Goal: Complete application form: Complete application form

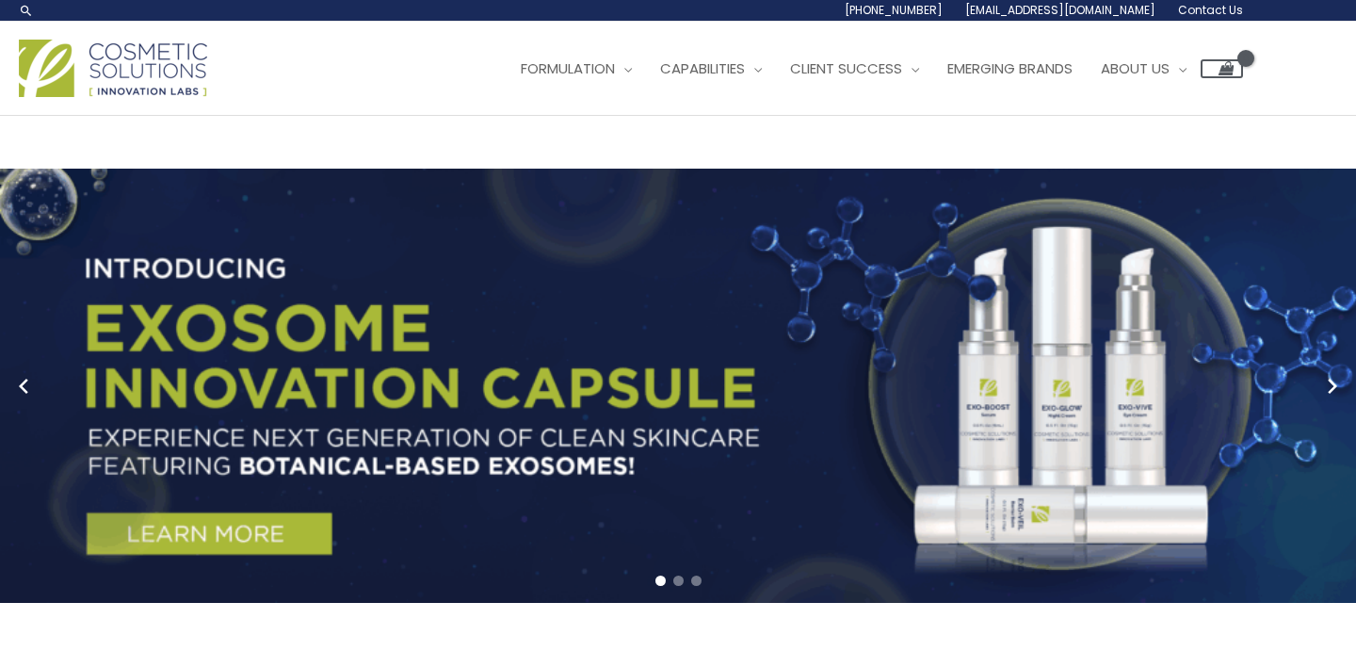
click at [1222, 13] on span "Contact Us" at bounding box center [1210, 10] width 65 height 16
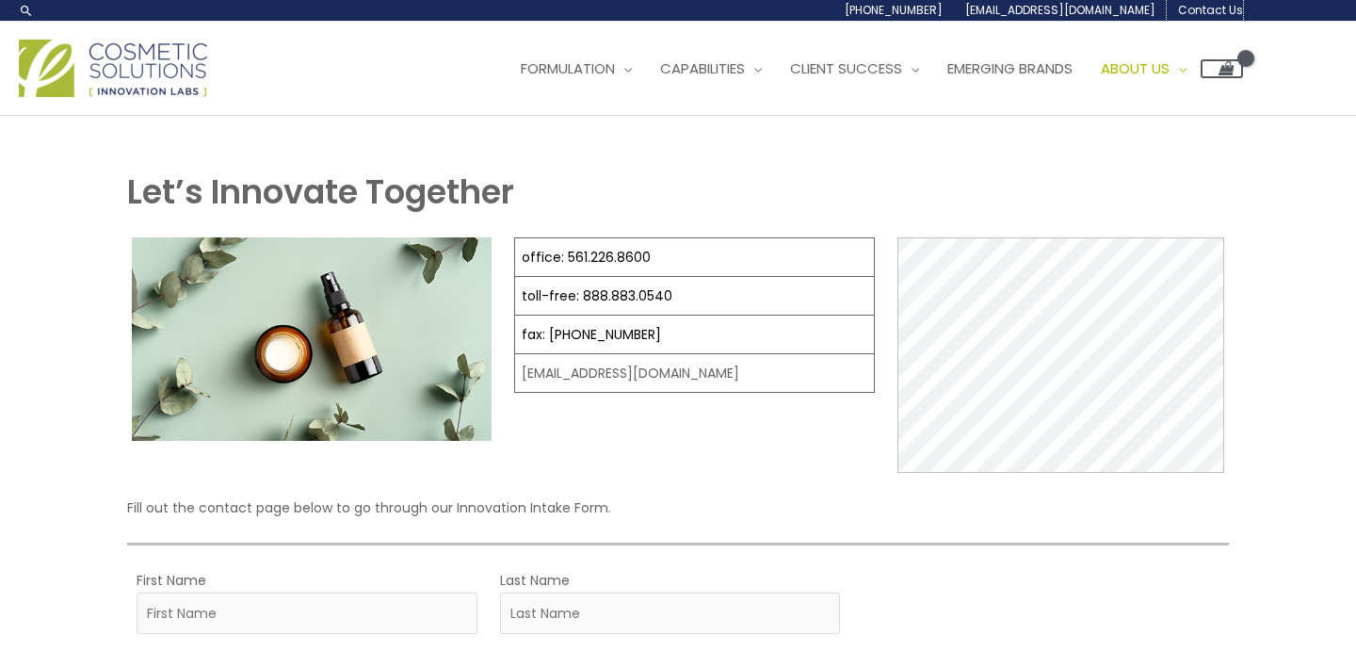
click at [1222, 13] on span "Contact Us" at bounding box center [1210, 10] width 65 height 16
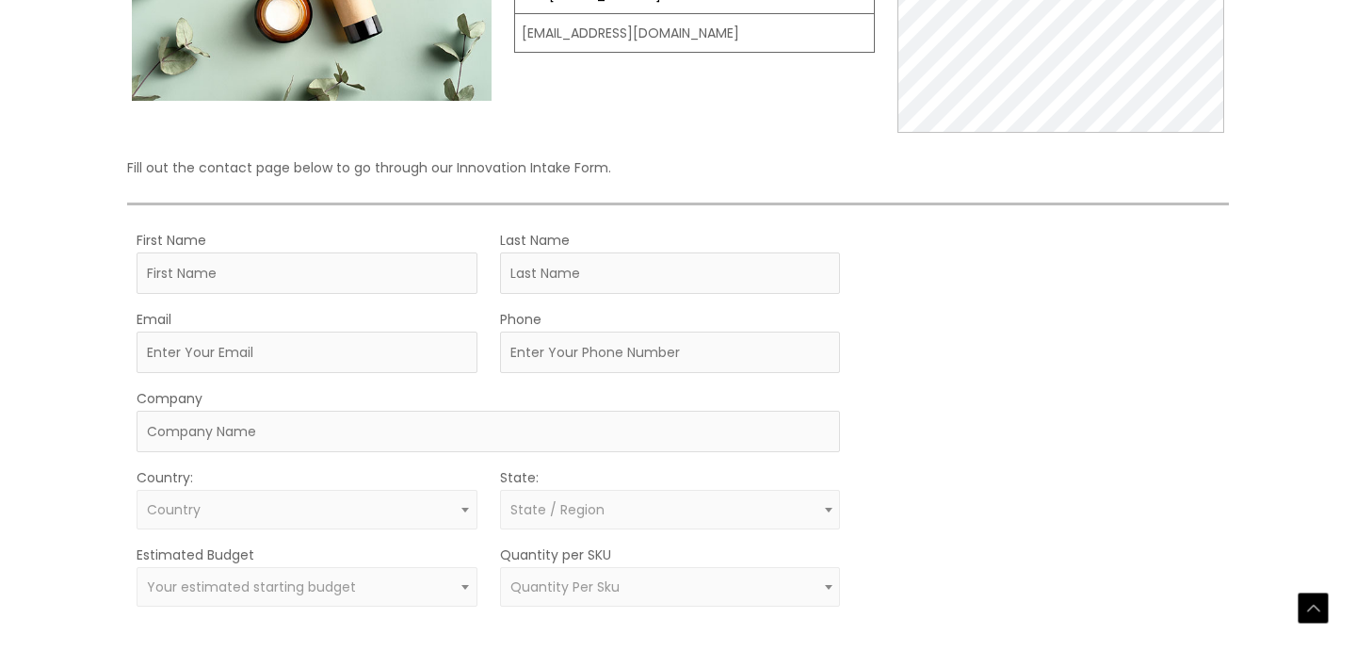
scroll to position [341, 0]
click at [378, 276] on input "First Name" at bounding box center [307, 271] width 341 height 41
type input "Wendy"
type input "Viscuglia"
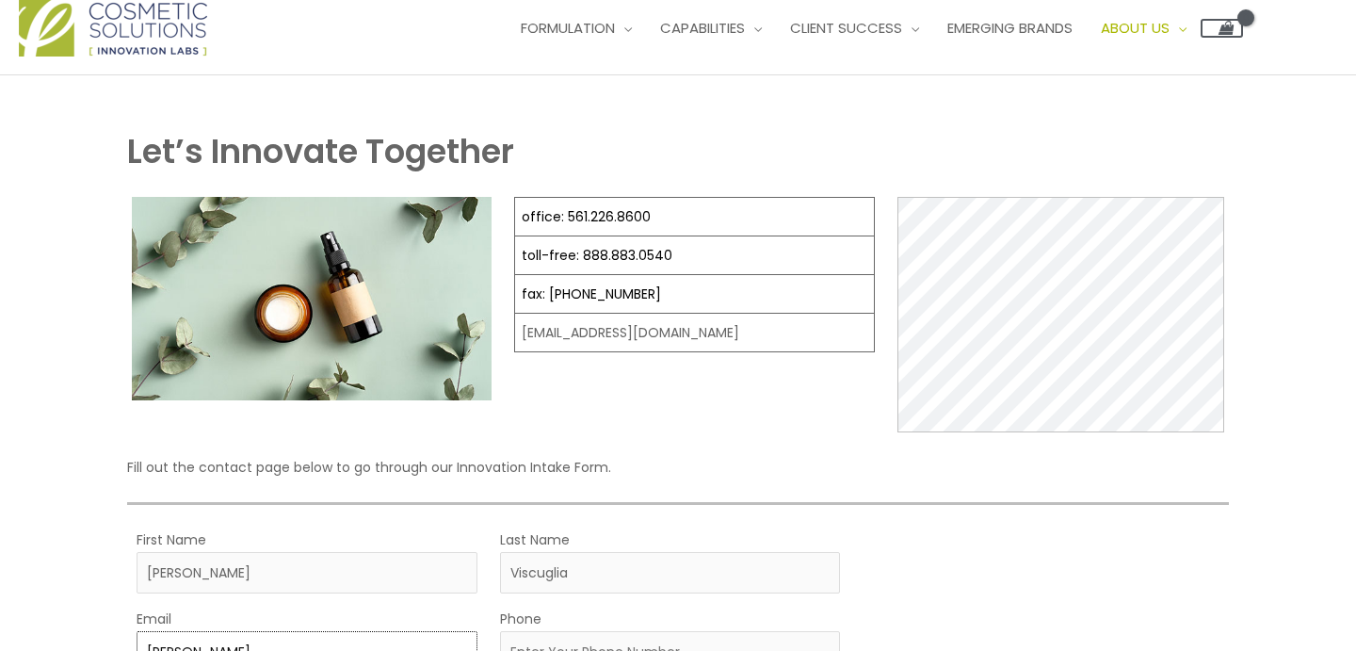
scroll to position [0, 0]
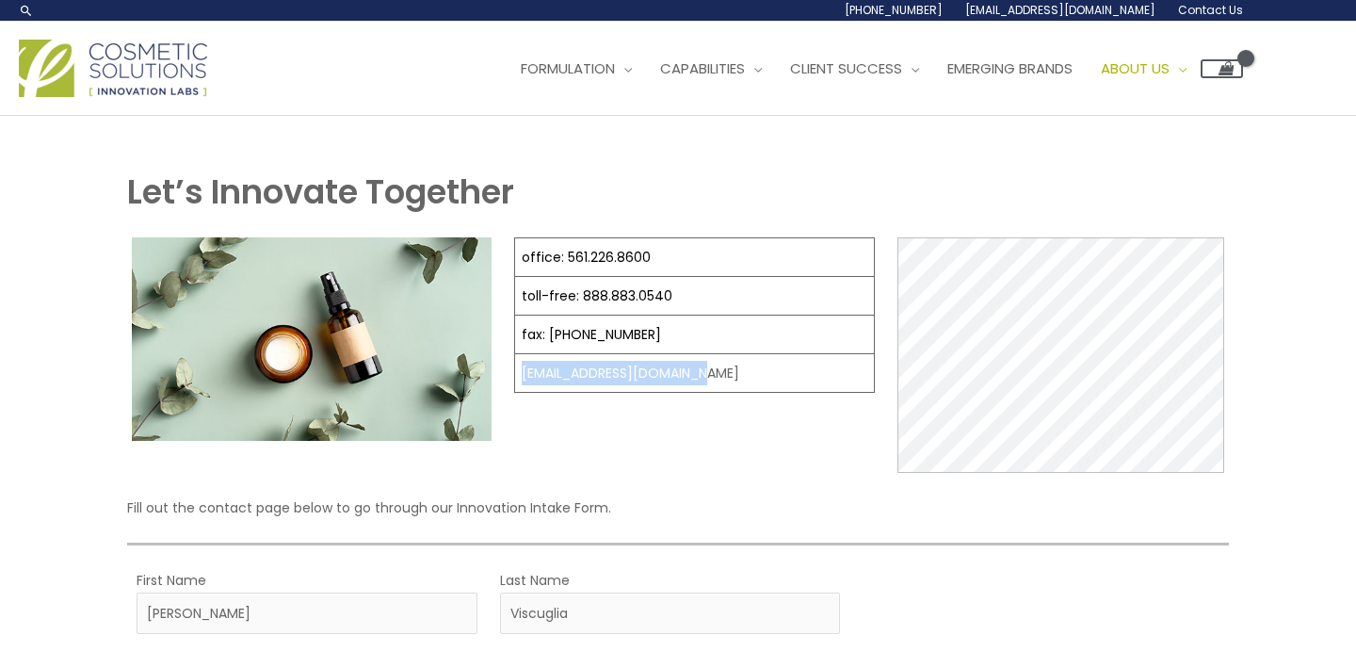
drag, startPoint x: 714, startPoint y: 371, endPoint x: 518, endPoint y: 371, distance: 195.8
click at [518, 371] on td "[EMAIL_ADDRESS][DOMAIN_NAME]" at bounding box center [695, 373] width 360 height 39
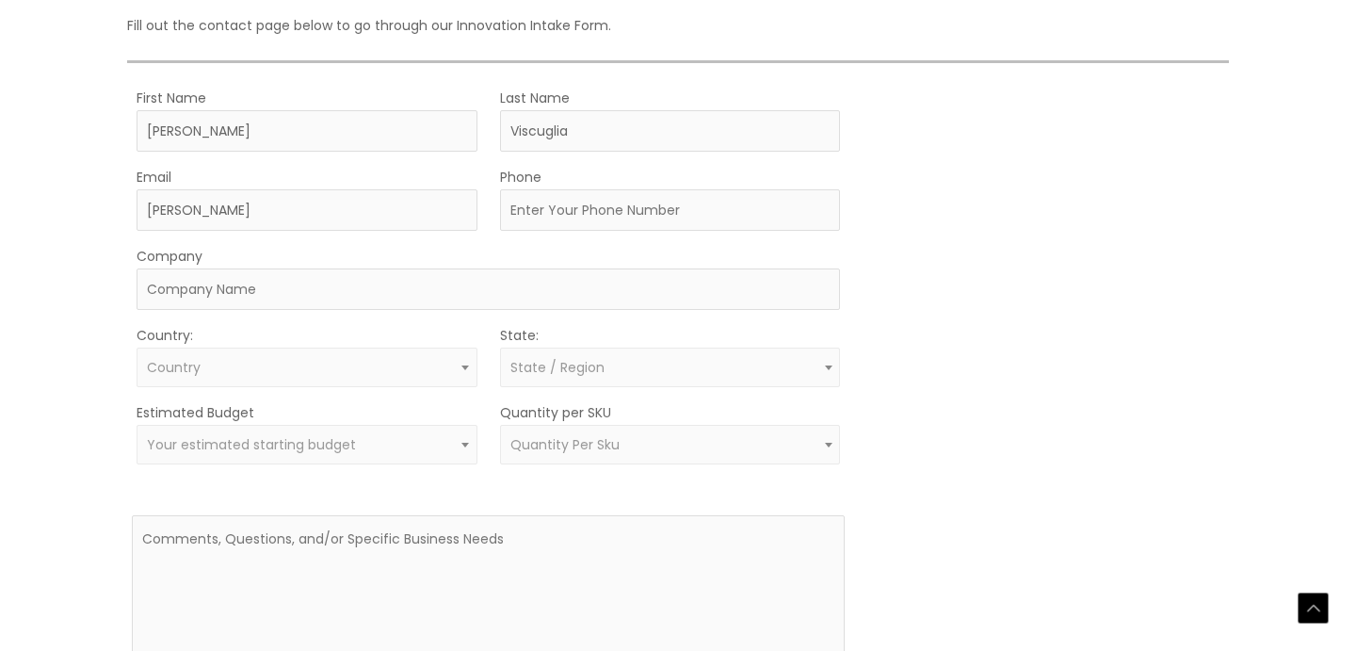
scroll to position [480, 0]
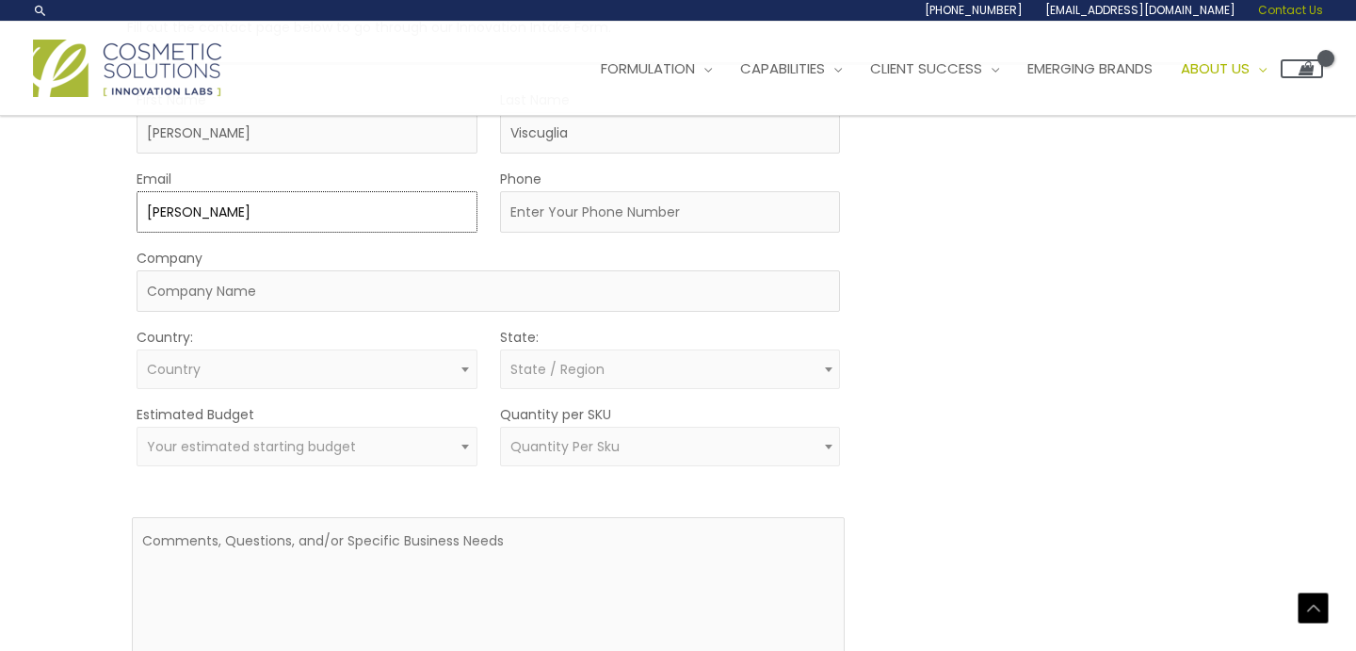
click at [323, 214] on input "wendy" at bounding box center [307, 211] width 341 height 41
click at [335, 218] on input "wendy@mnrlo" at bounding box center [307, 211] width 341 height 41
type input "wendy@mnrlorganics.com"
click at [327, 309] on input "Company" at bounding box center [489, 290] width 704 height 41
click at [326, 299] on input "Company" at bounding box center [489, 290] width 704 height 41
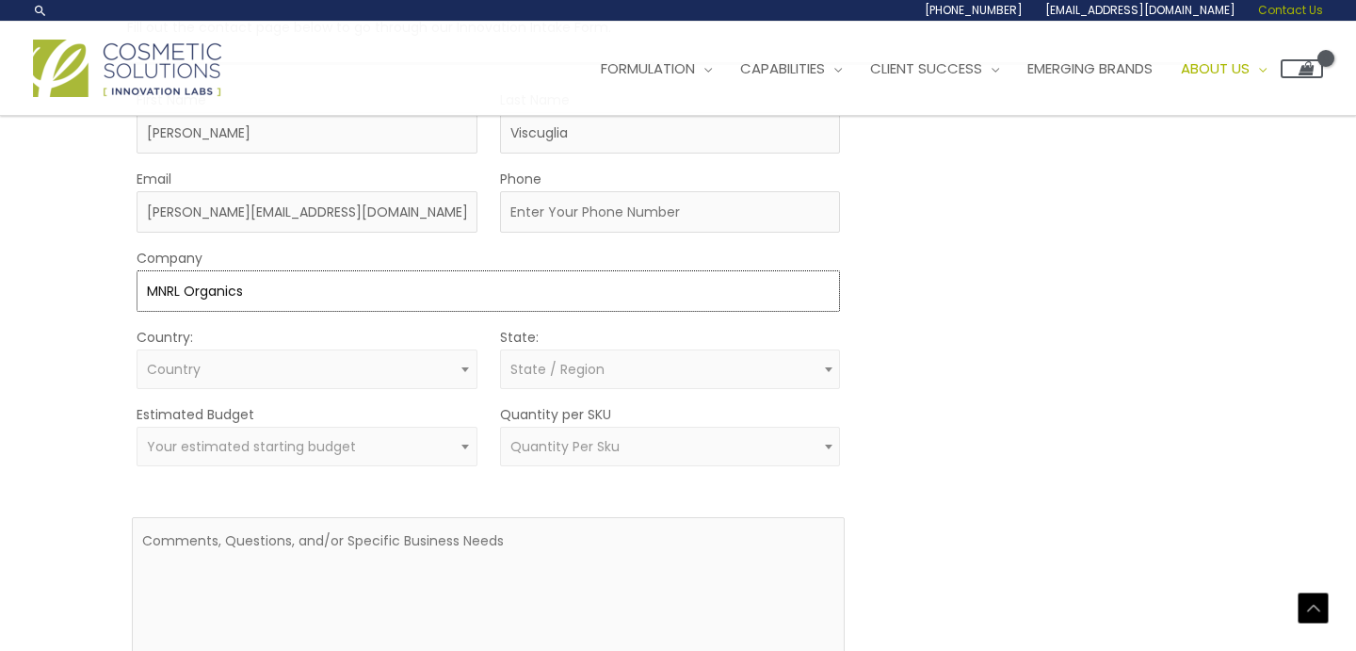
type input "MNRL Organics, LLC"
click at [257, 368] on span "Country" at bounding box center [306, 370] width 319 height 18
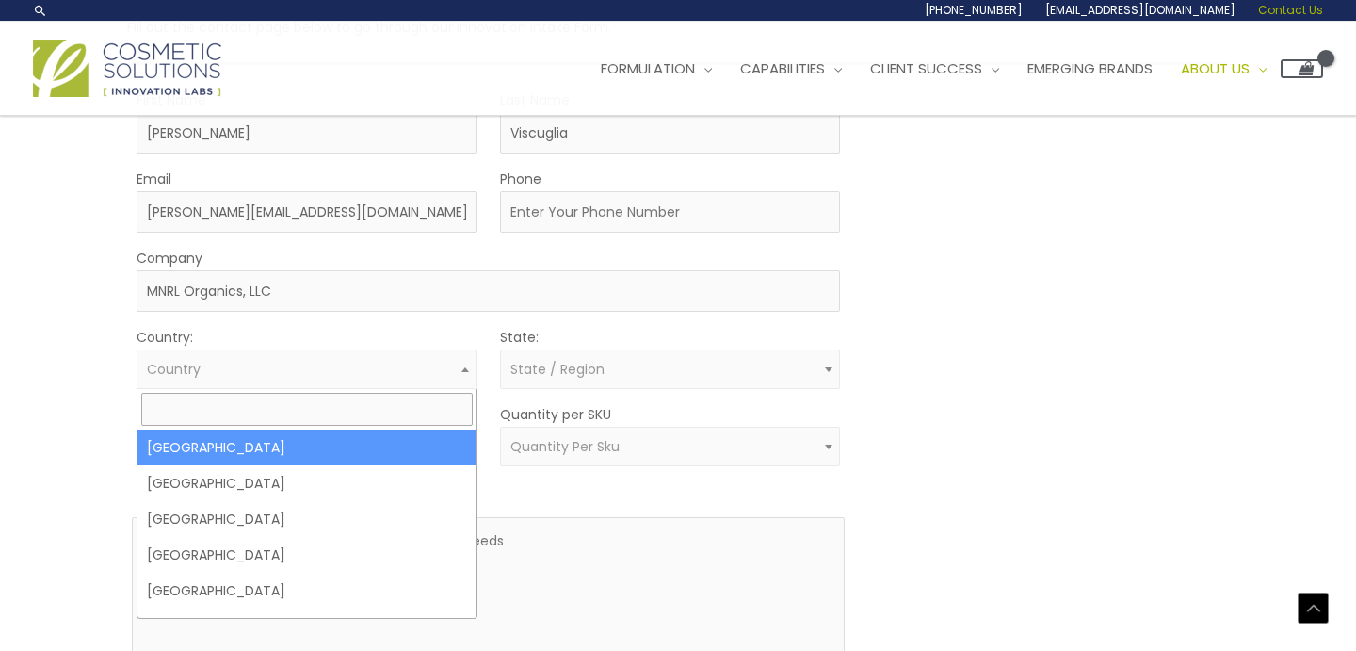
select select "[GEOGRAPHIC_DATA]"
select select
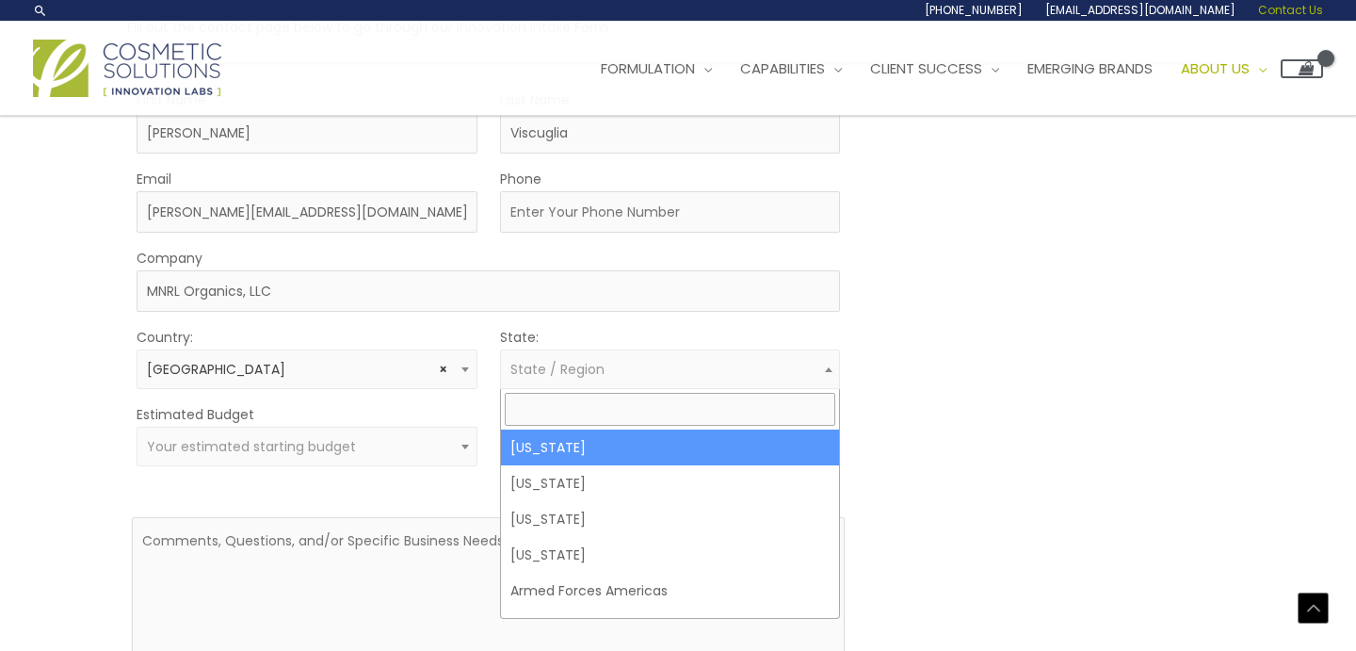
click at [571, 372] on span "State / Region" at bounding box center [557, 369] width 94 height 19
type input "south"
select select "South Carolina"
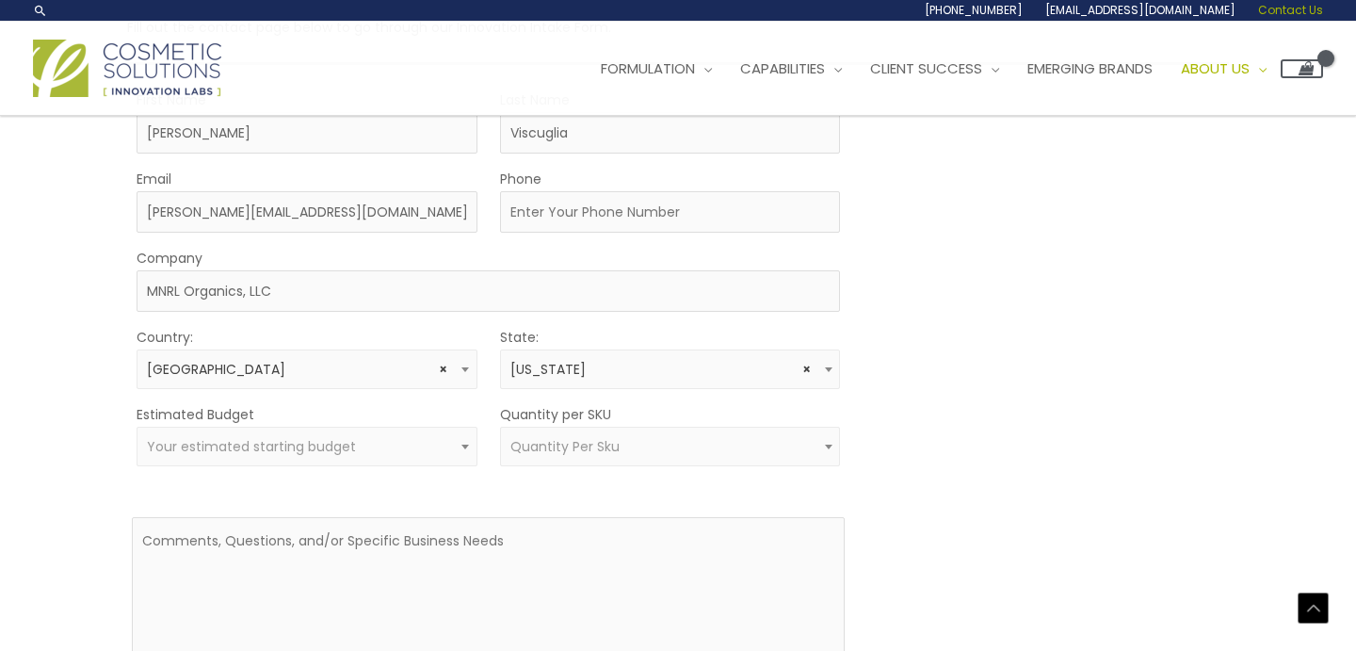
click at [354, 445] on span "Your estimated starting budget" at bounding box center [306, 447] width 319 height 18
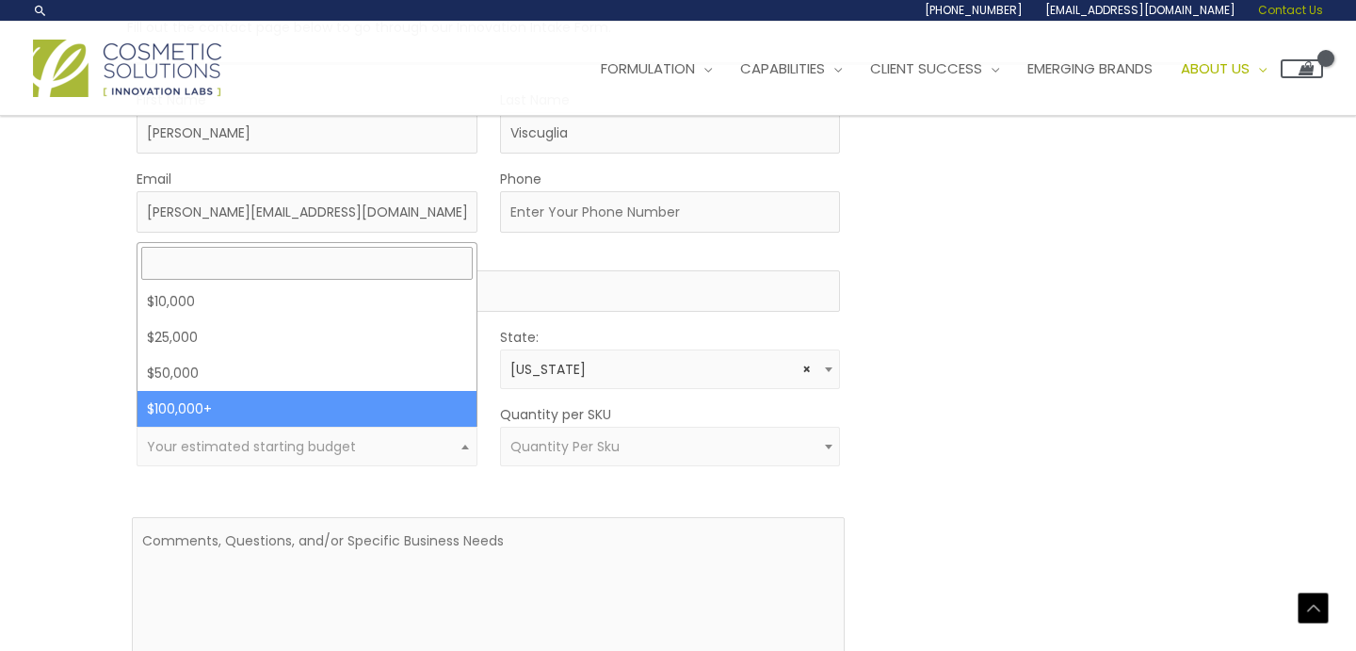
select select "100000+"
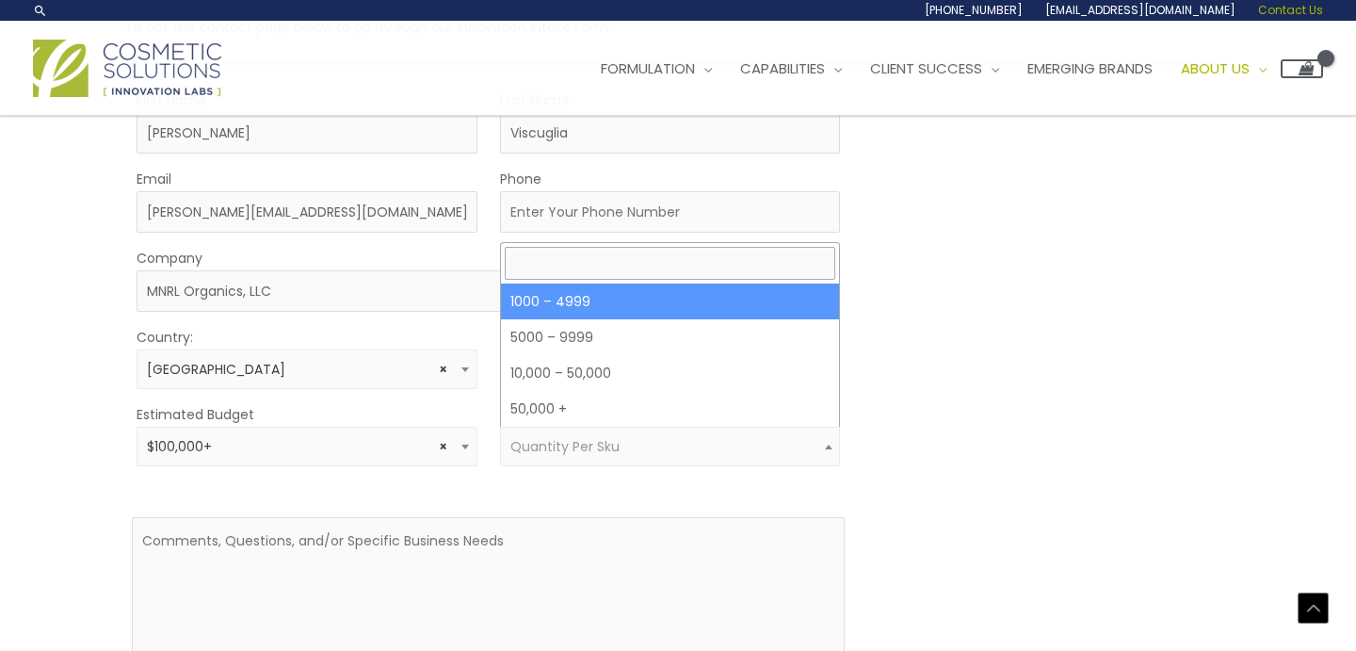
click at [556, 442] on span "Quantity Per Sku" at bounding box center [564, 446] width 109 height 19
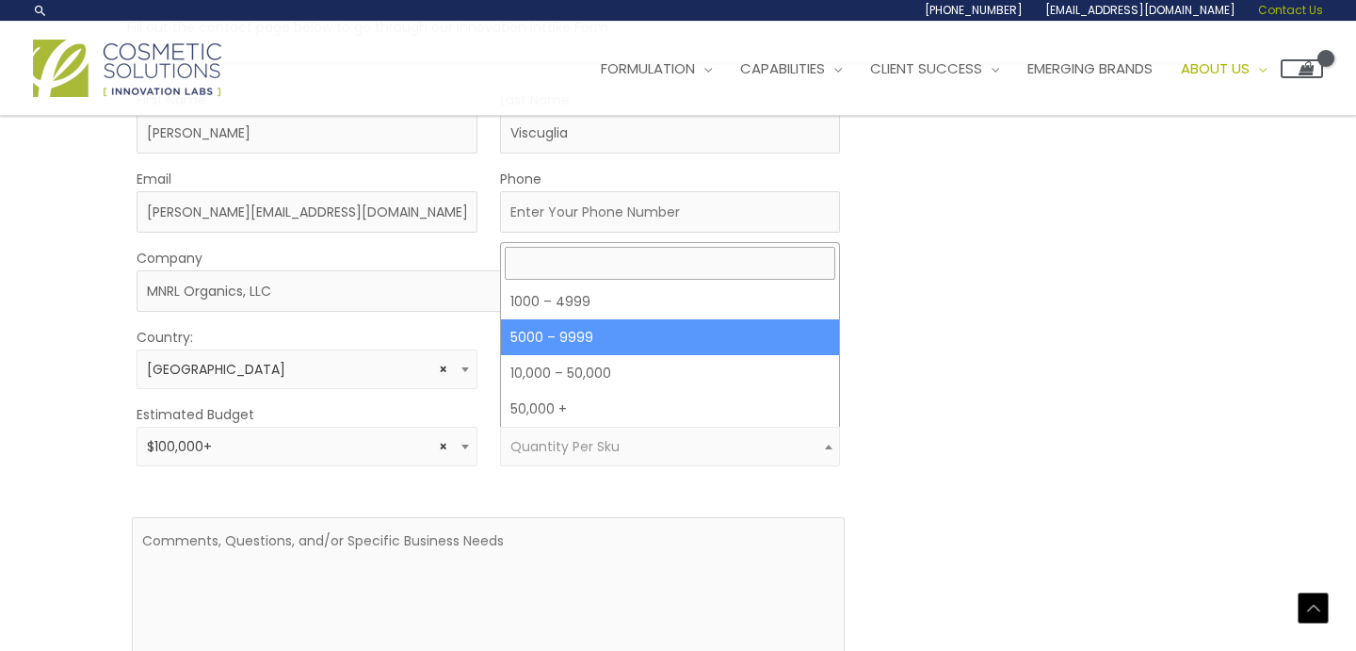
select select "11"
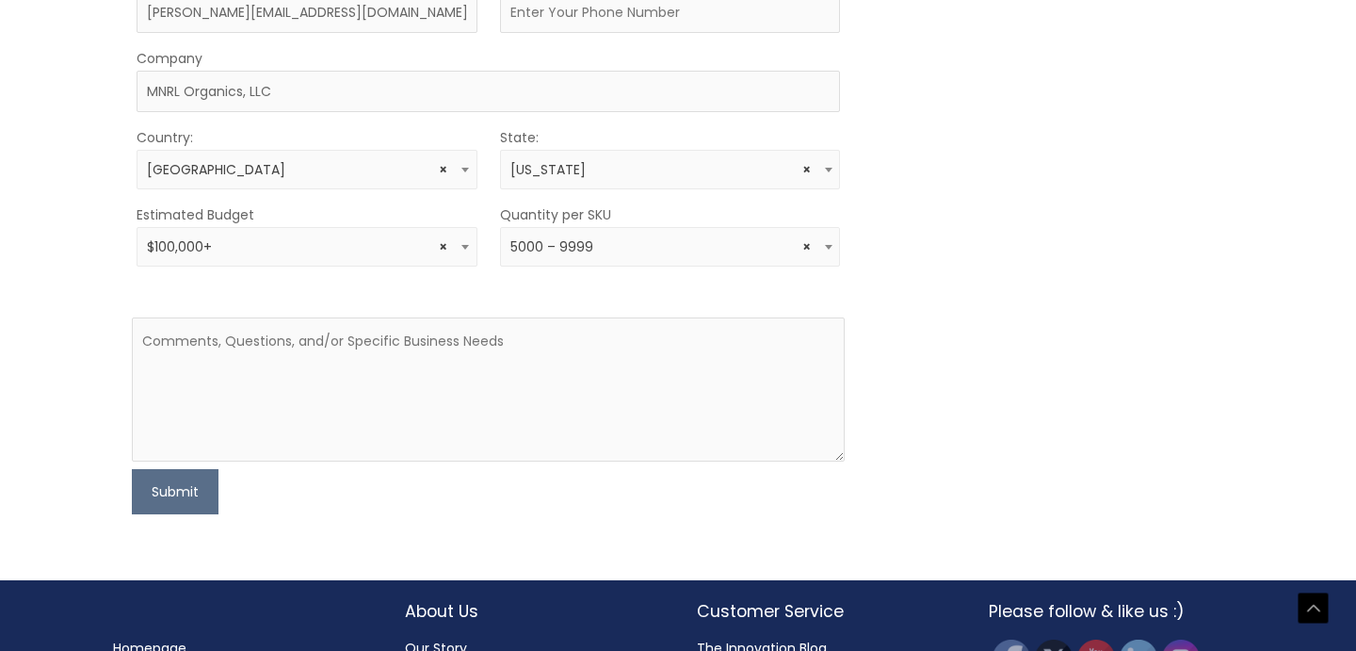
scroll to position [682, 0]
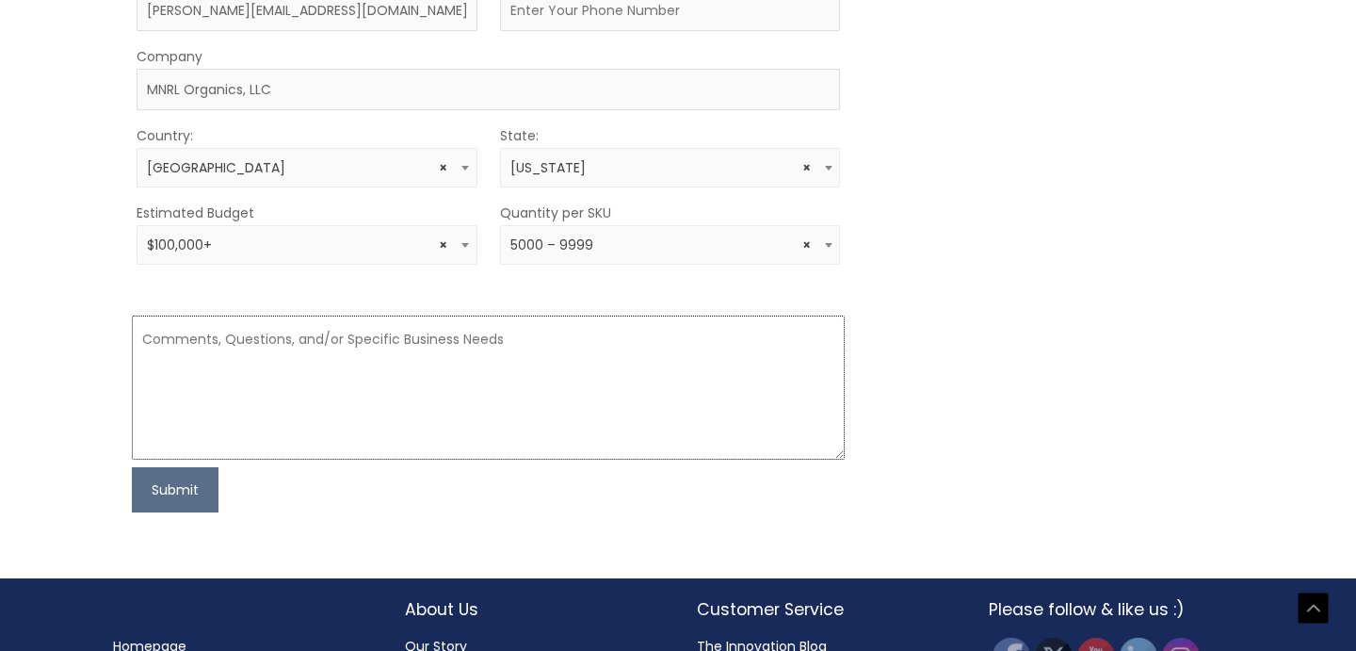
click at [362, 332] on textarea at bounding box center [489, 387] width 714 height 144
click at [288, 349] on textarea "Looking for w amnufacturer to create 4 custom SKUs. We do not" at bounding box center [489, 387] width 714 height 144
click at [226, 337] on textarea "Looking for w manufacturer to create 4 custom SKUs. We do not" at bounding box center [489, 387] width 714 height 144
click at [587, 342] on textarea "Looking for a manufacturer to create 4 custom SKUs. We do not" at bounding box center [489, 387] width 714 height 144
click at [233, 339] on textarea "Looking for a manufacturer to create 4 custom SKUs. We do not have formulas." at bounding box center [489, 387] width 714 height 144
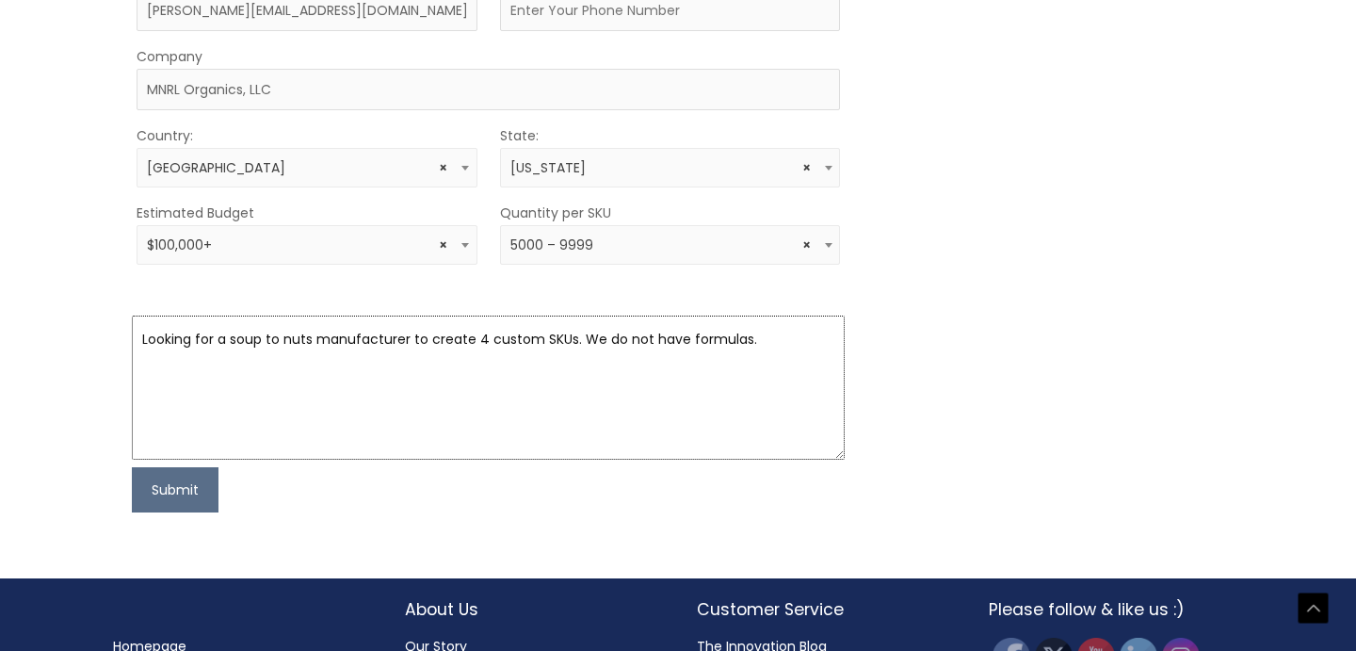
click at [775, 343] on textarea "Looking for a soup to nuts manufacturer to create 4 custom SKUs. We do not have…" at bounding box center [489, 387] width 714 height 144
click at [173, 370] on textarea "Looking for a soup to nuts manufacturer to create 4 custom SKUs. We do not have…" at bounding box center [489, 387] width 714 height 144
click at [569, 338] on textarea "Looking for a soup to nuts manufacturer to create 4 custom SKUs. We do not have…" at bounding box center [489, 387] width 714 height 144
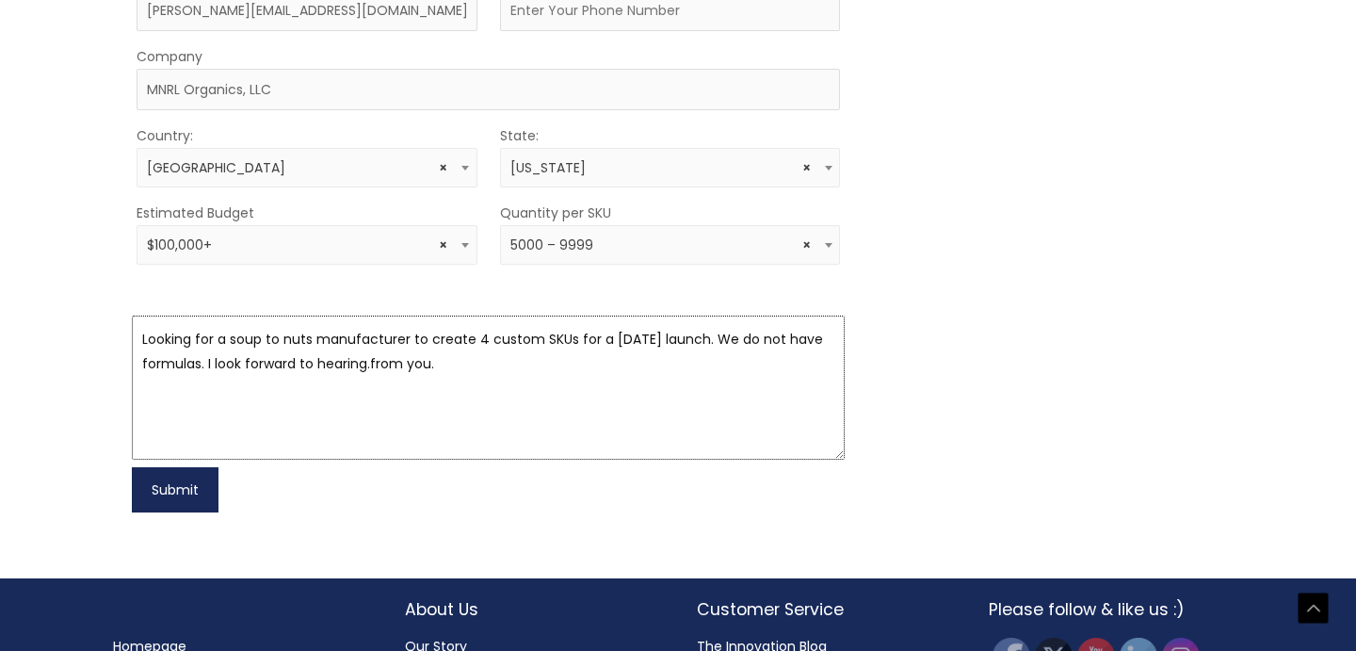
type textarea "Looking for a soup to nuts manufacturer to create 4 custom SKUs for a May 2026 …"
click at [179, 494] on button "Submit" at bounding box center [175, 489] width 87 height 45
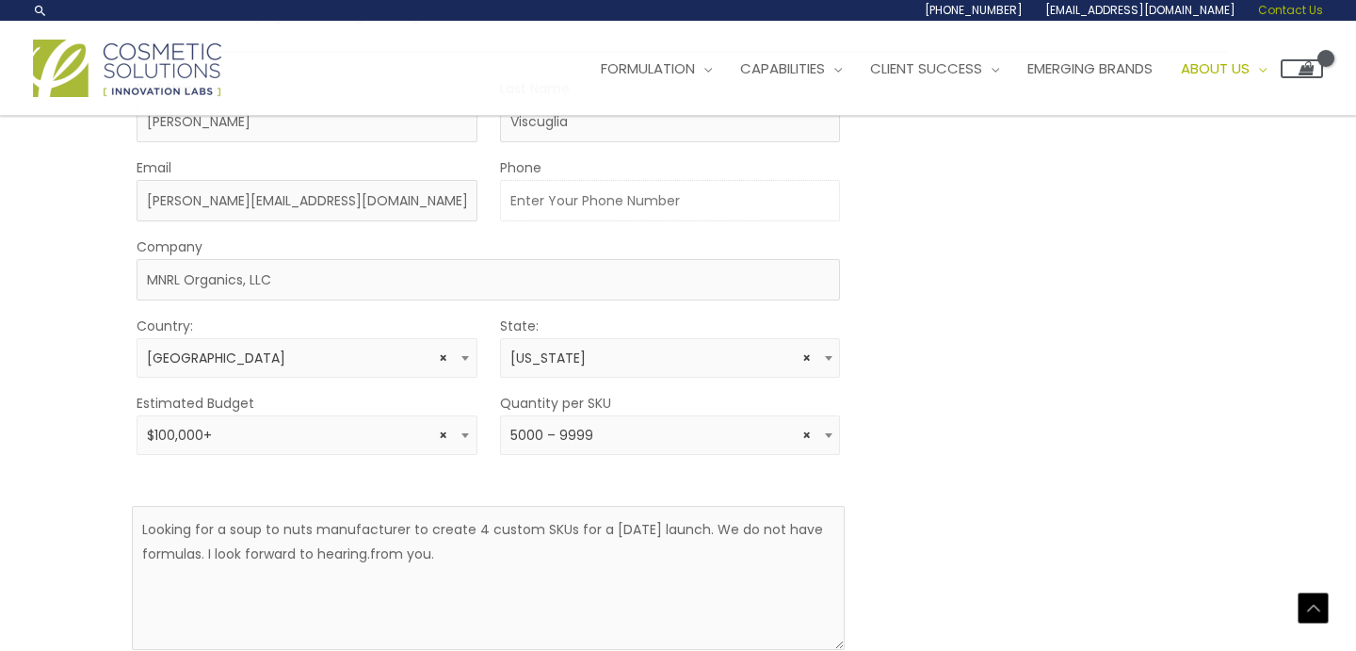
scroll to position [482, 0]
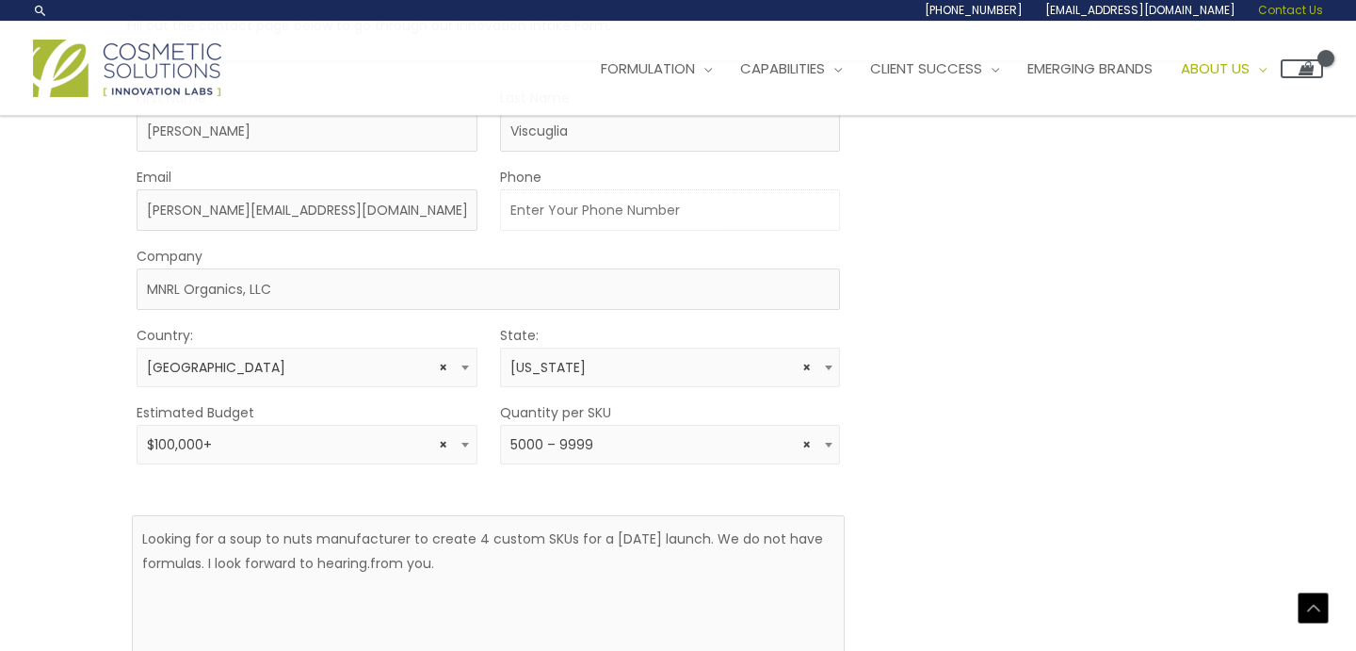
click at [523, 211] on input "Phone" at bounding box center [670, 209] width 341 height 41
click at [572, 211] on input "925-48702747" at bounding box center [670, 209] width 341 height 41
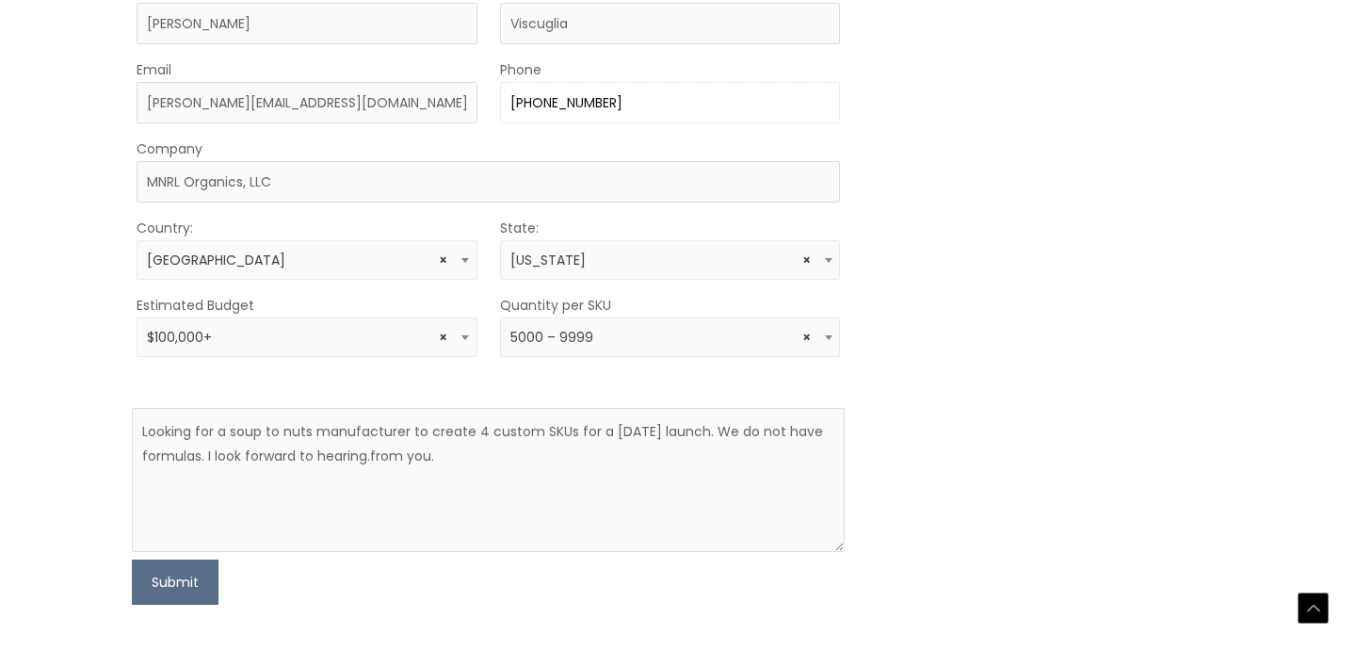
scroll to position [781, 0]
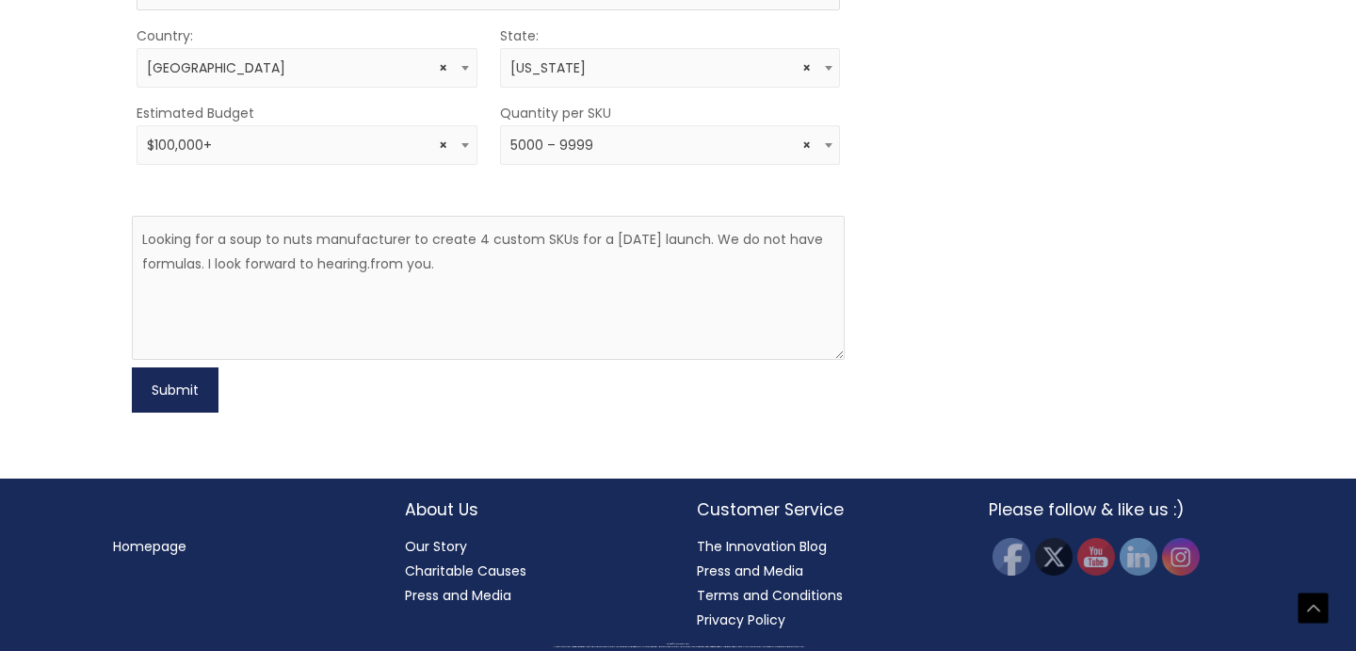
type input "925-487-2747"
click at [181, 389] on button "Submit" at bounding box center [175, 389] width 87 height 45
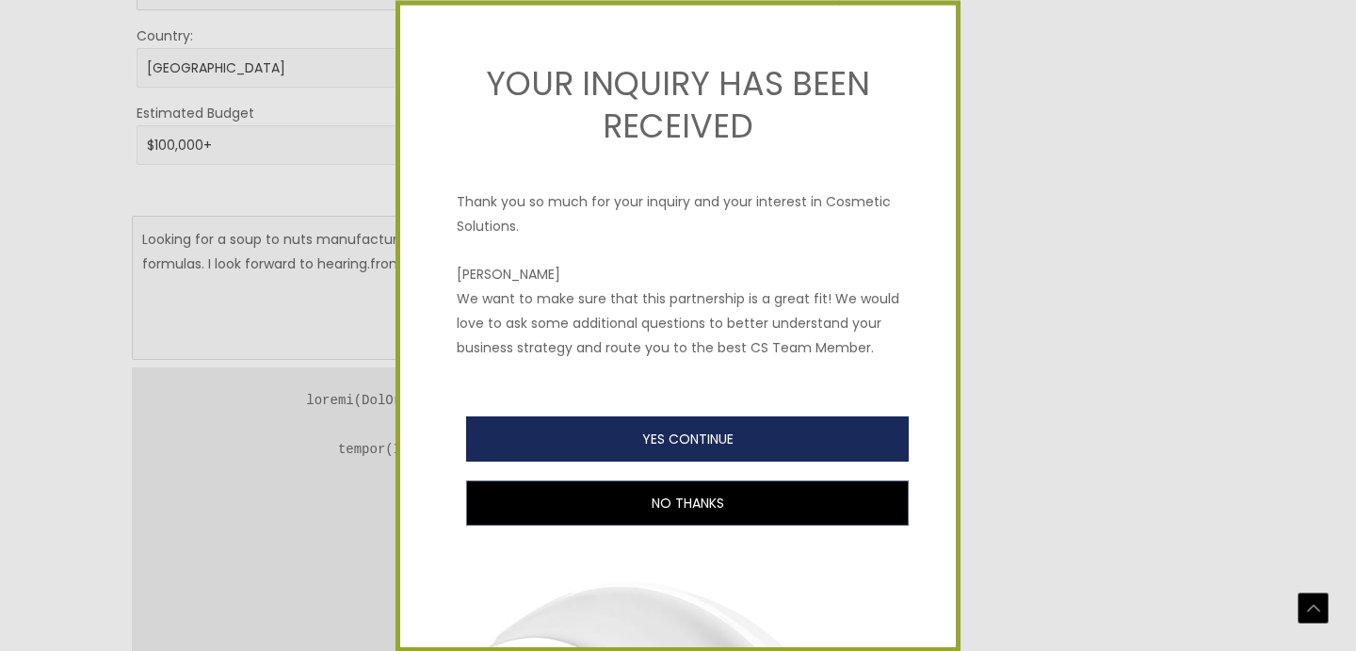
click at [693, 434] on button "YES CONTINUE" at bounding box center [687, 438] width 442 height 45
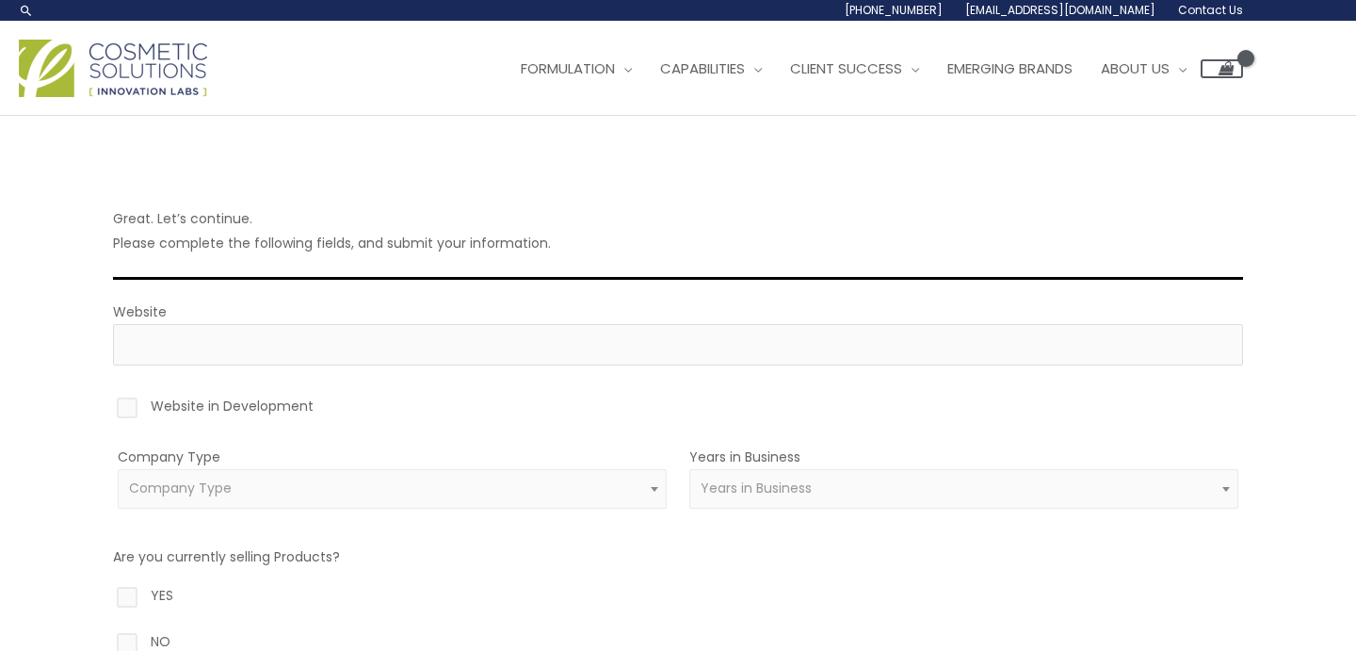
scroll to position [65, 0]
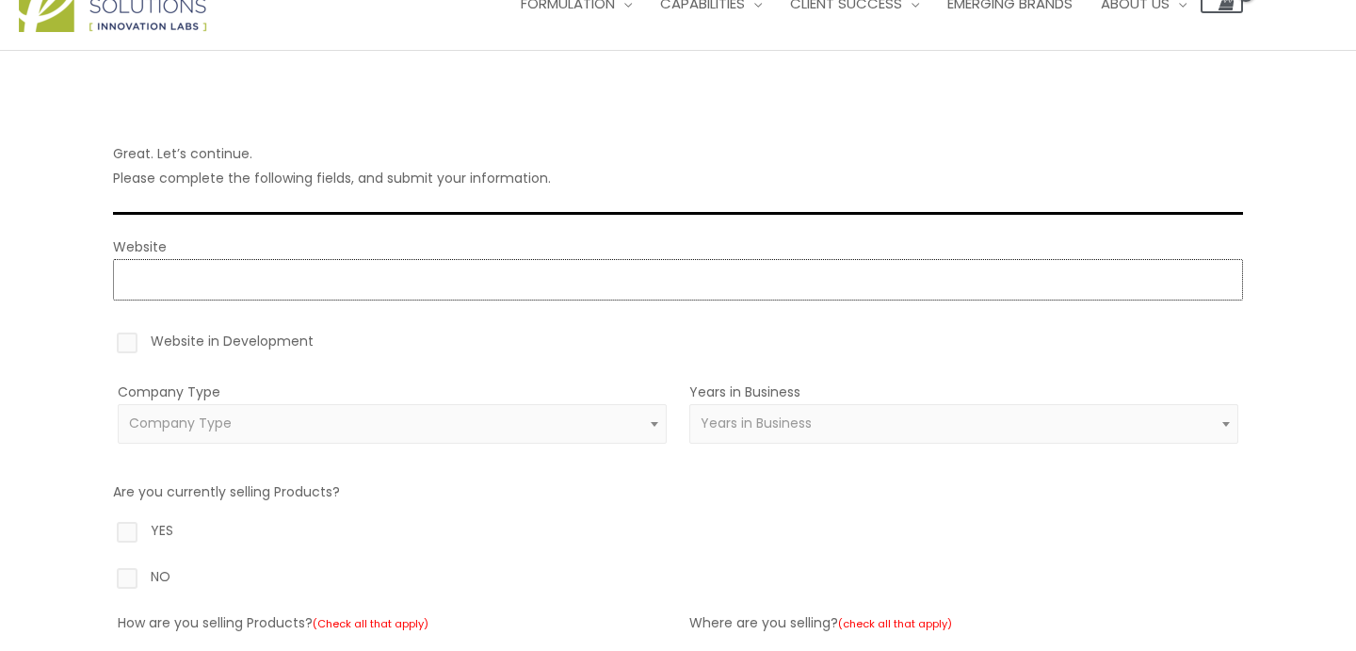
click at [644, 266] on input "Website" at bounding box center [678, 279] width 1130 height 41
type input "https://mnrlorganics.com"
click at [129, 338] on label "Website in Development" at bounding box center [678, 345] width 1130 height 32
click at [106, 338] on input "Website in Development" at bounding box center [100, 335] width 12 height 12
checkbox input "true"
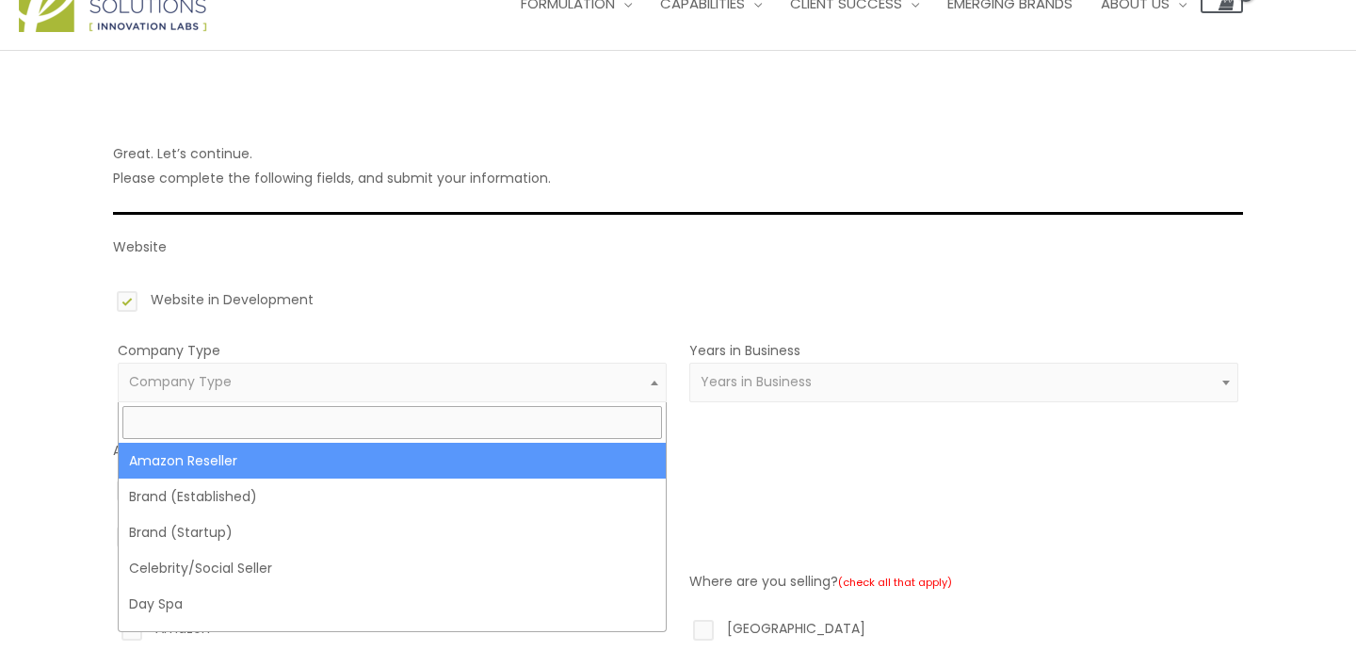
click at [252, 377] on span "Company Type" at bounding box center [392, 382] width 527 height 18
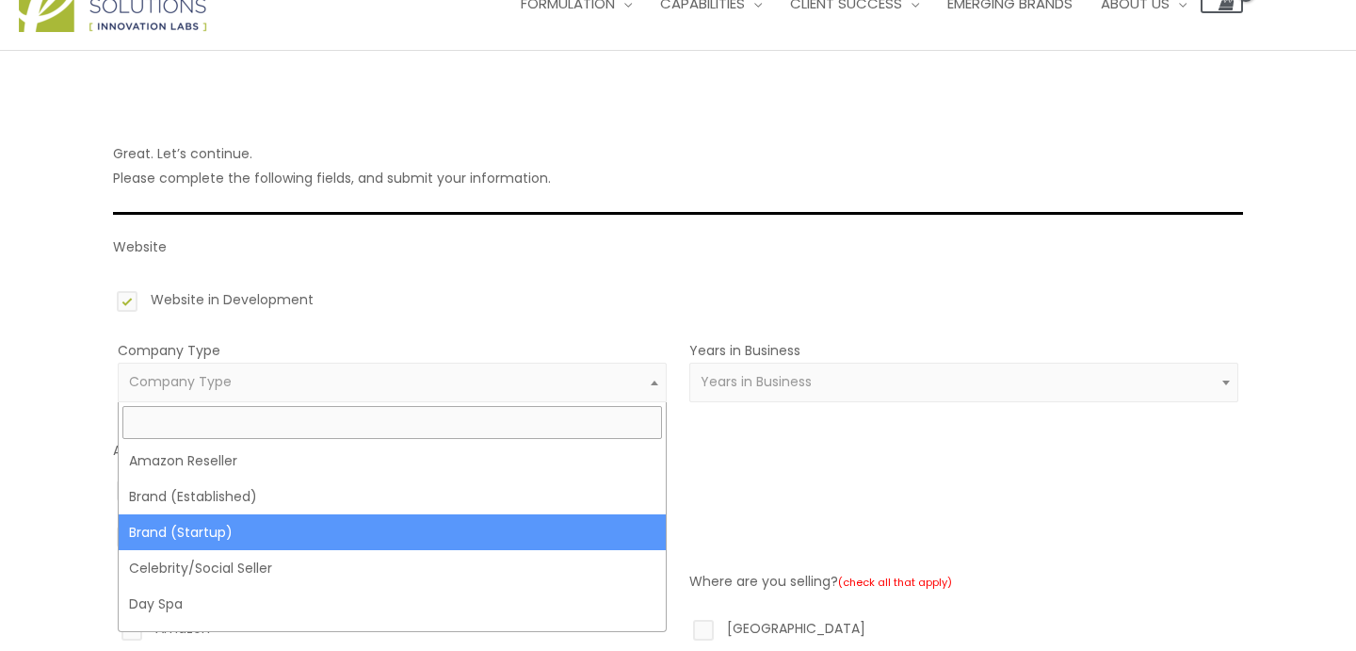
select select "39"
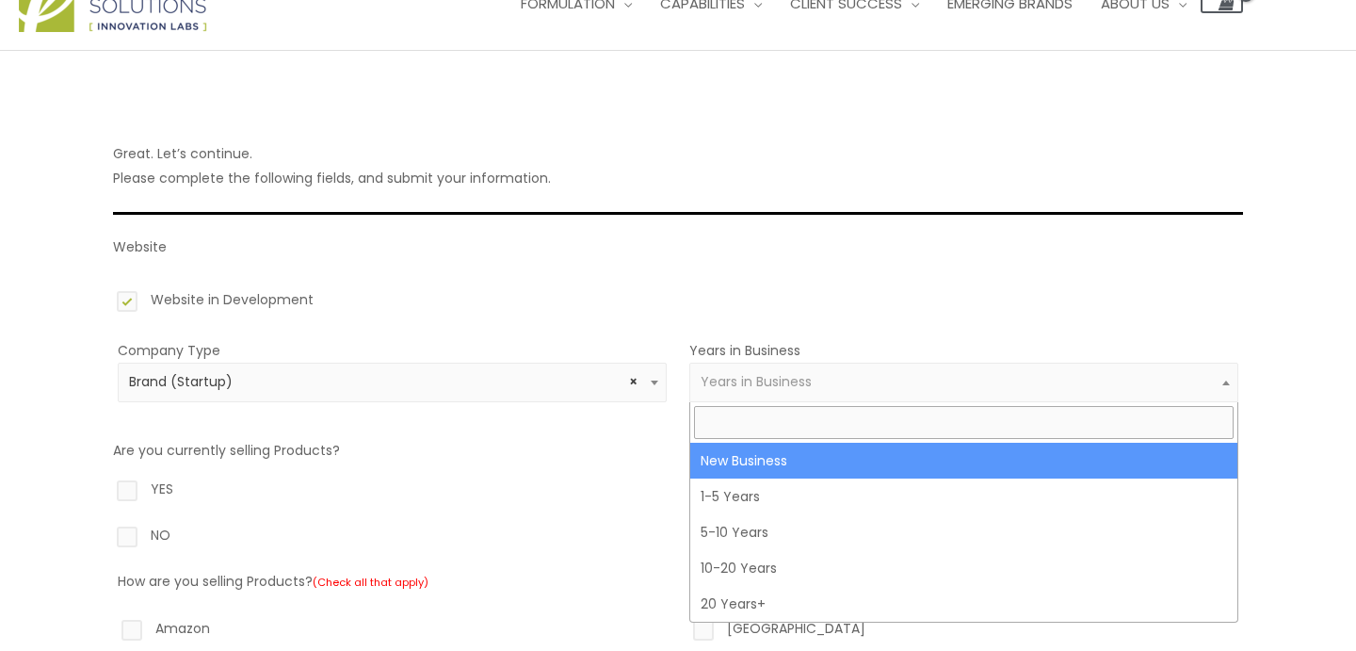
click at [796, 392] on span "Years in Business" at bounding box center [963, 382] width 549 height 40
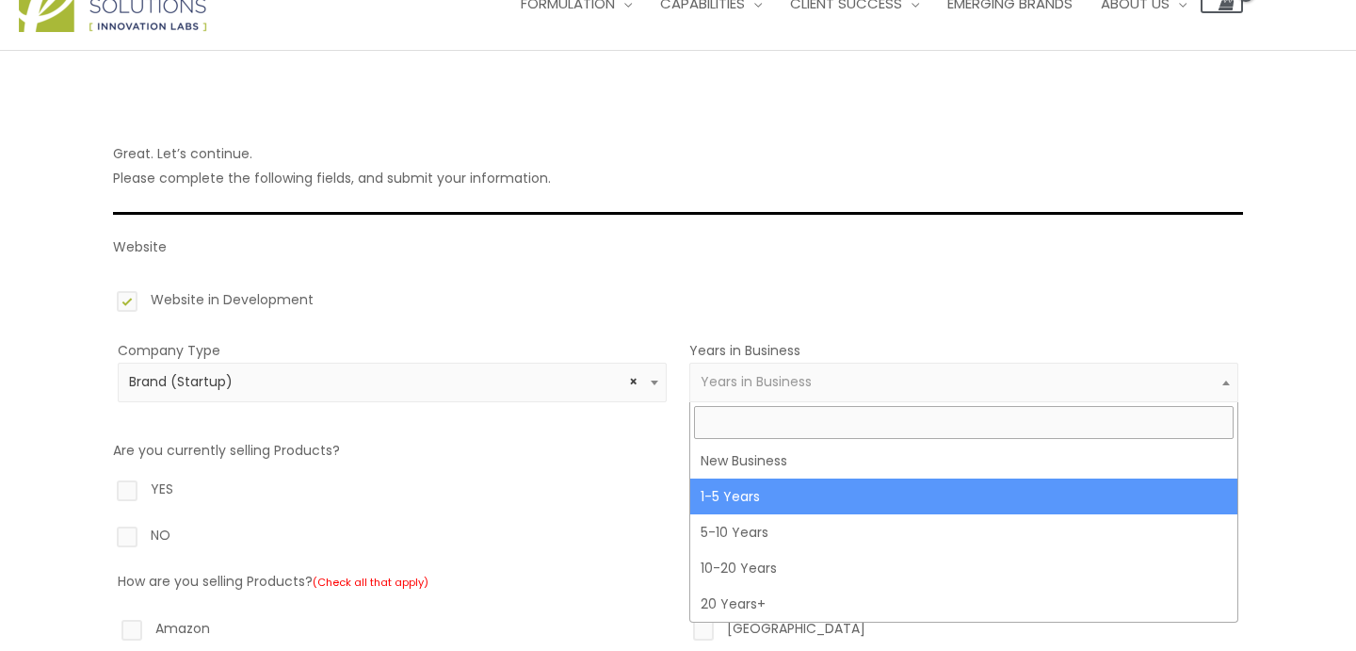
select select "2"
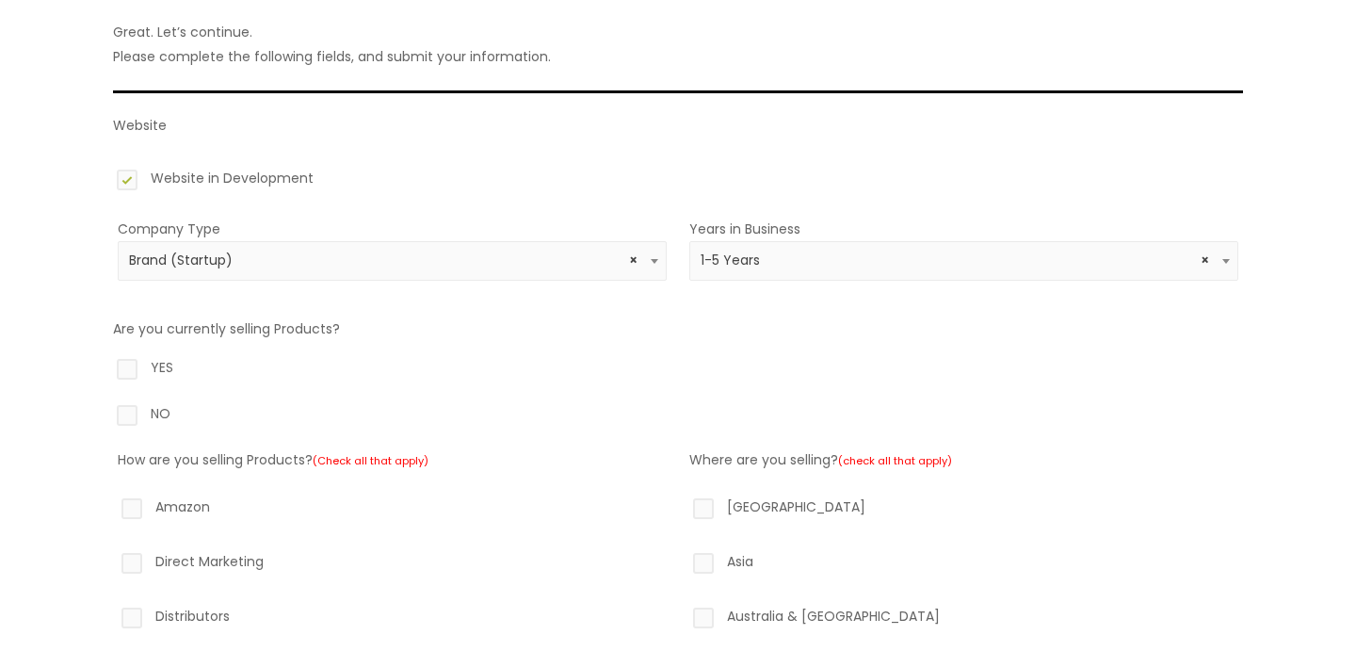
scroll to position [192, 0]
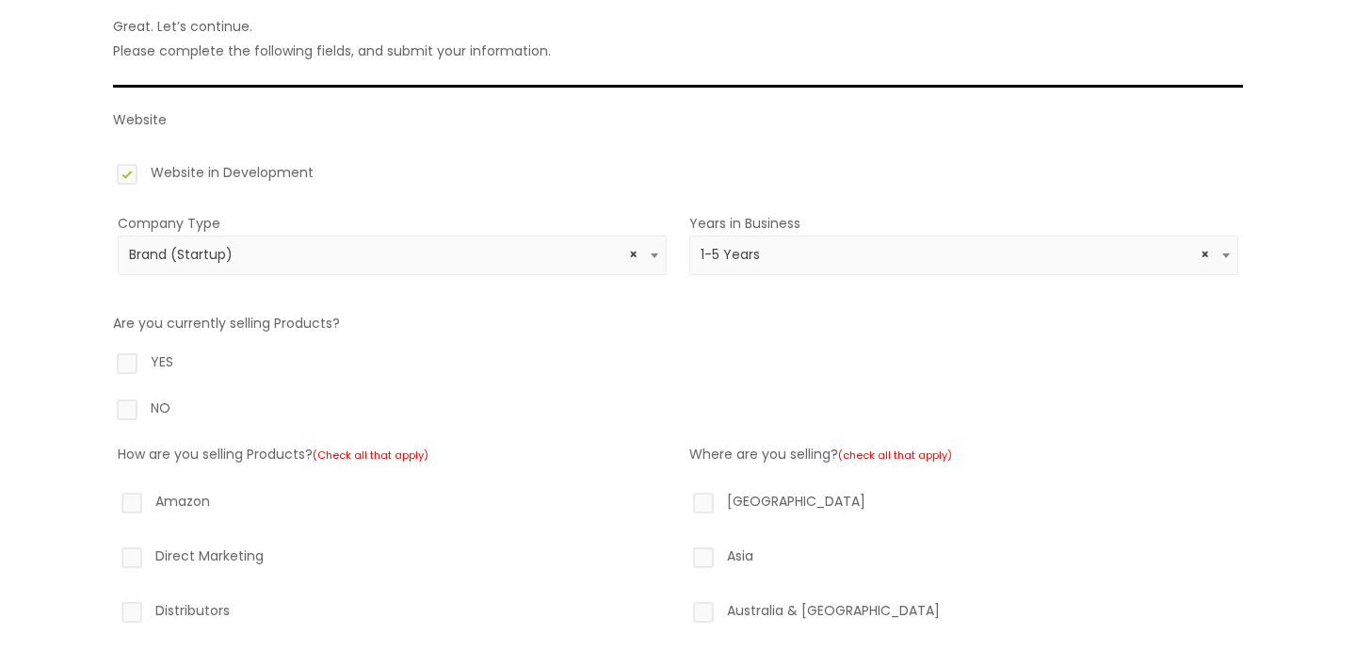
click at [123, 415] on label "NO" at bounding box center [678, 411] width 1130 height 32
click at [106, 408] on input "NO" at bounding box center [100, 401] width 12 height 12
radio input "true"
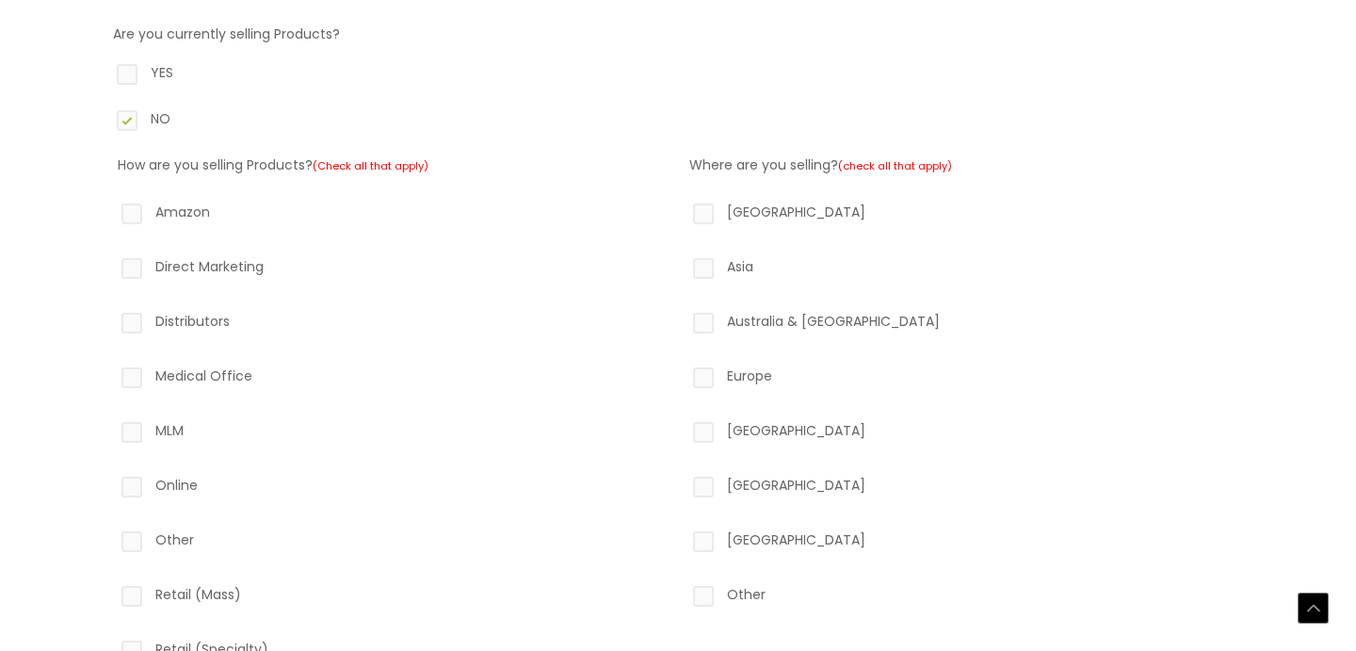
scroll to position [492, 0]
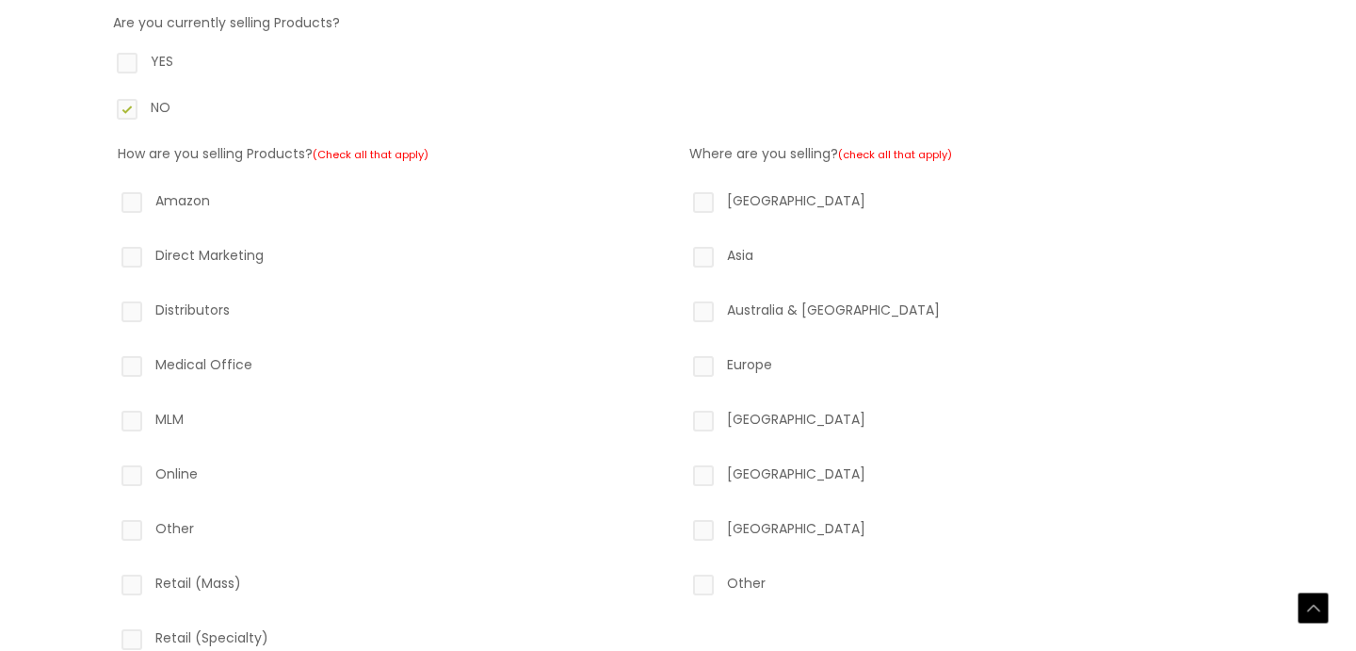
click at [704, 197] on label "North America" at bounding box center [963, 204] width 549 height 32
click at [683, 197] on input "North America" at bounding box center [676, 194] width 12 height 12
checkbox input "true"
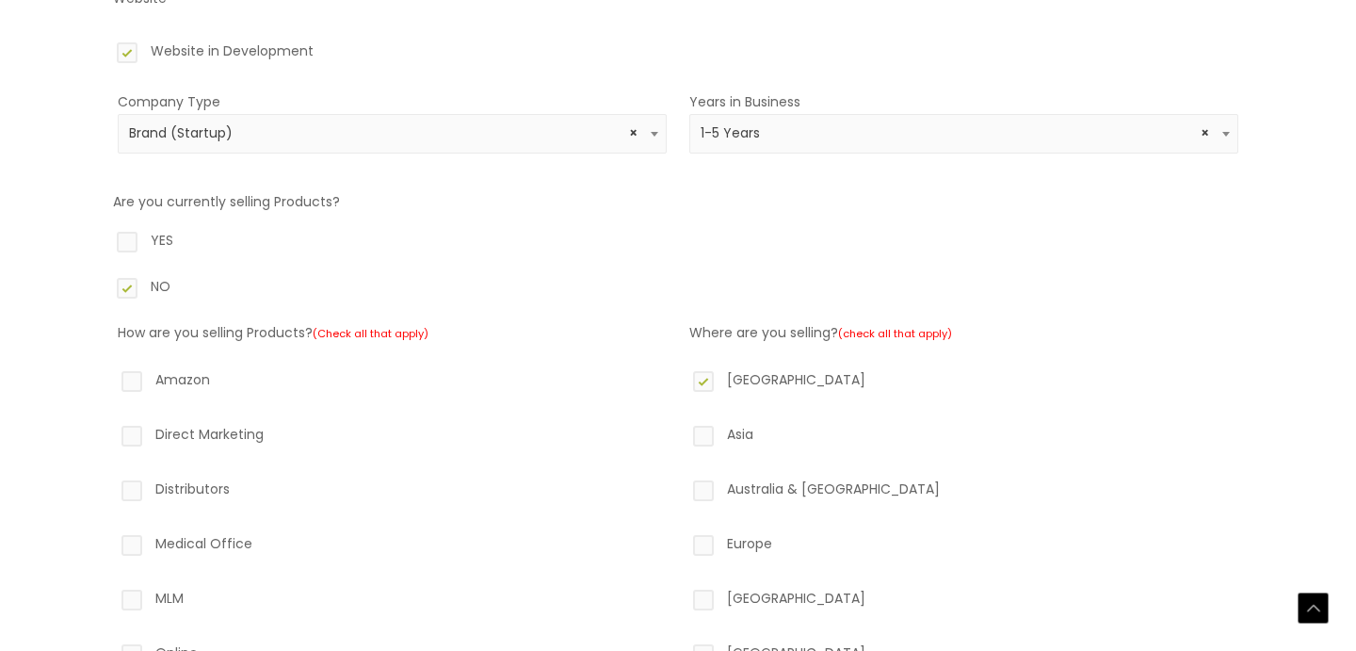
scroll to position [458, 0]
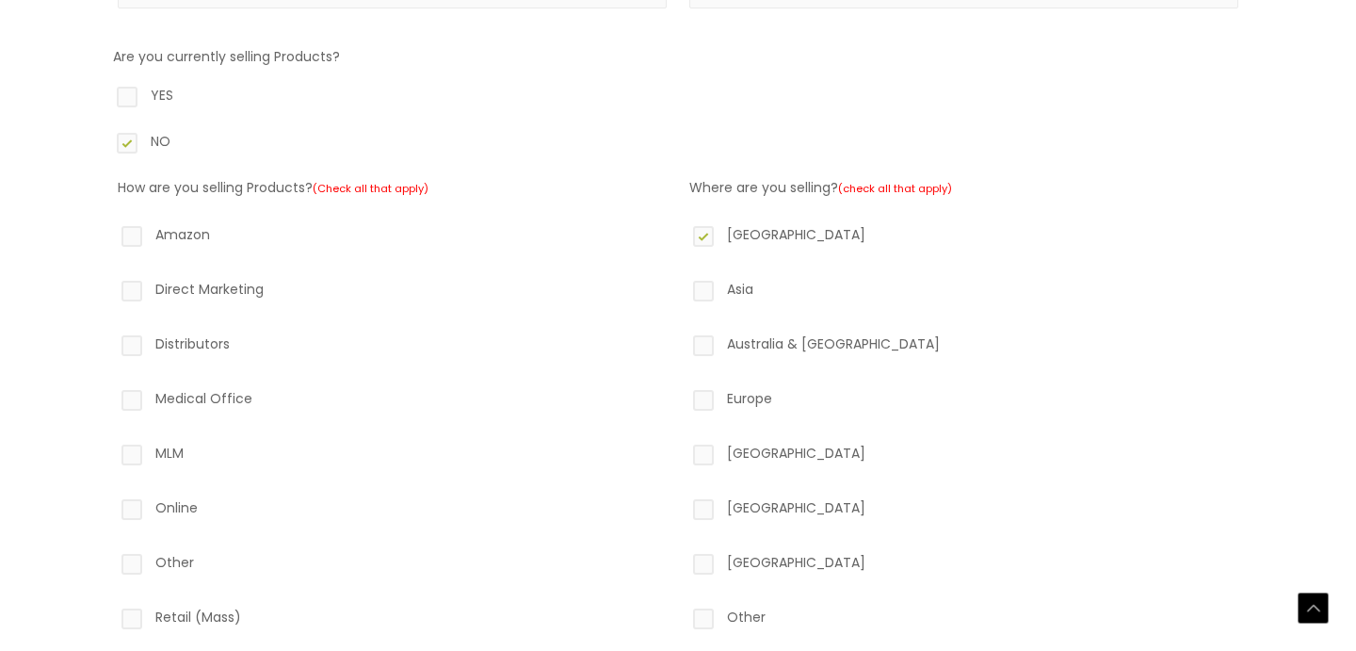
click at [132, 289] on label "Direct Marketing" at bounding box center [392, 293] width 549 height 32
click at [111, 289] on input "Direct Marketing" at bounding box center [105, 283] width 12 height 12
checkbox input "true"
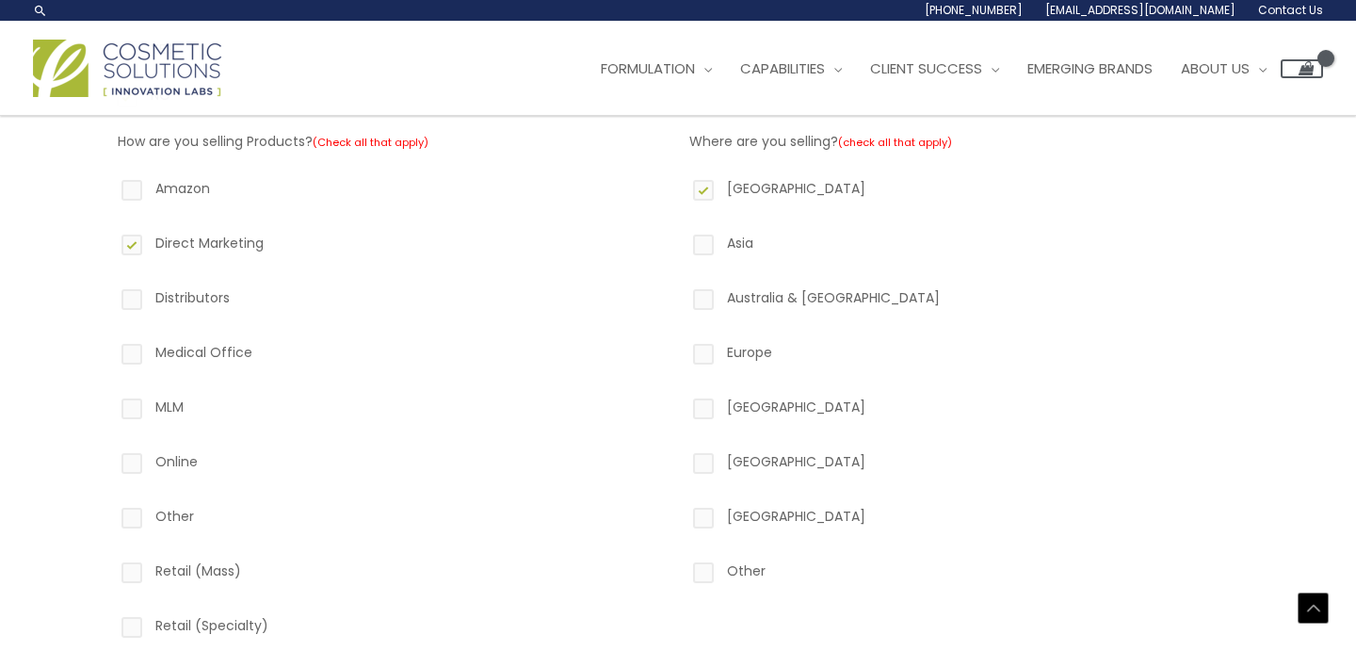
scroll to position [493, 0]
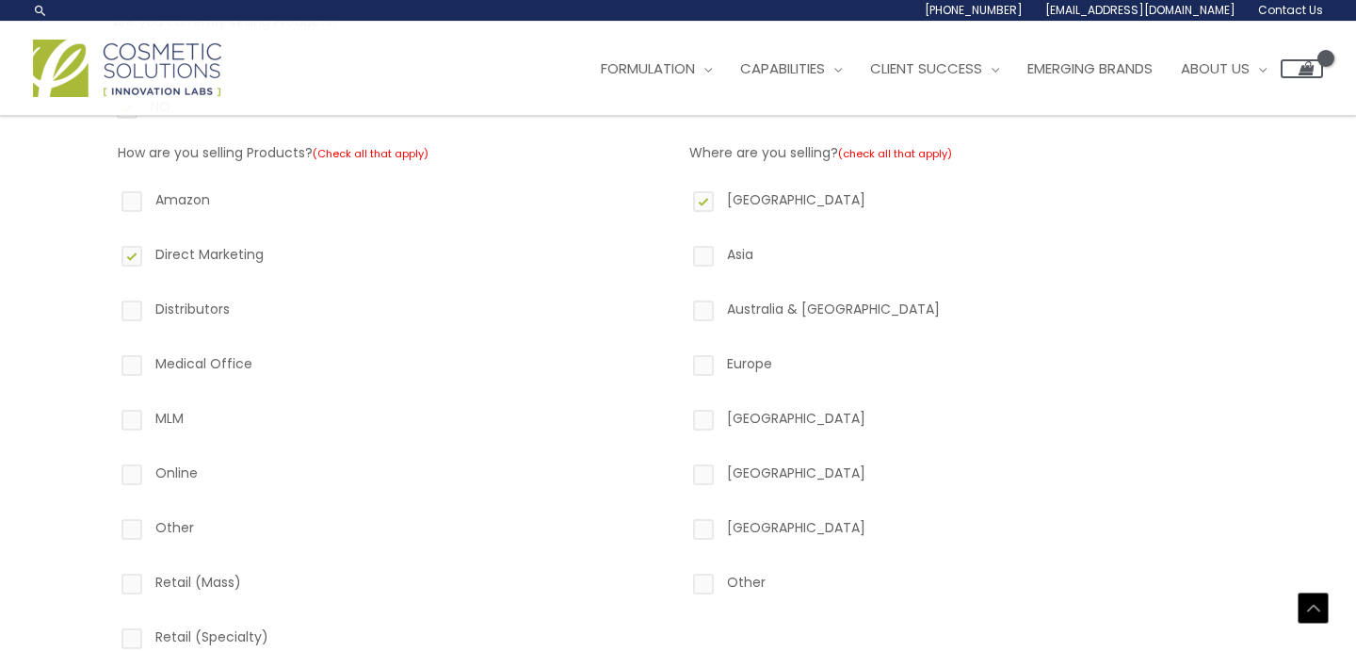
click at [137, 481] on label "Online" at bounding box center [392, 476] width 549 height 32
click at [111, 473] on input "Online" at bounding box center [105, 466] width 12 height 12
checkbox input "true"
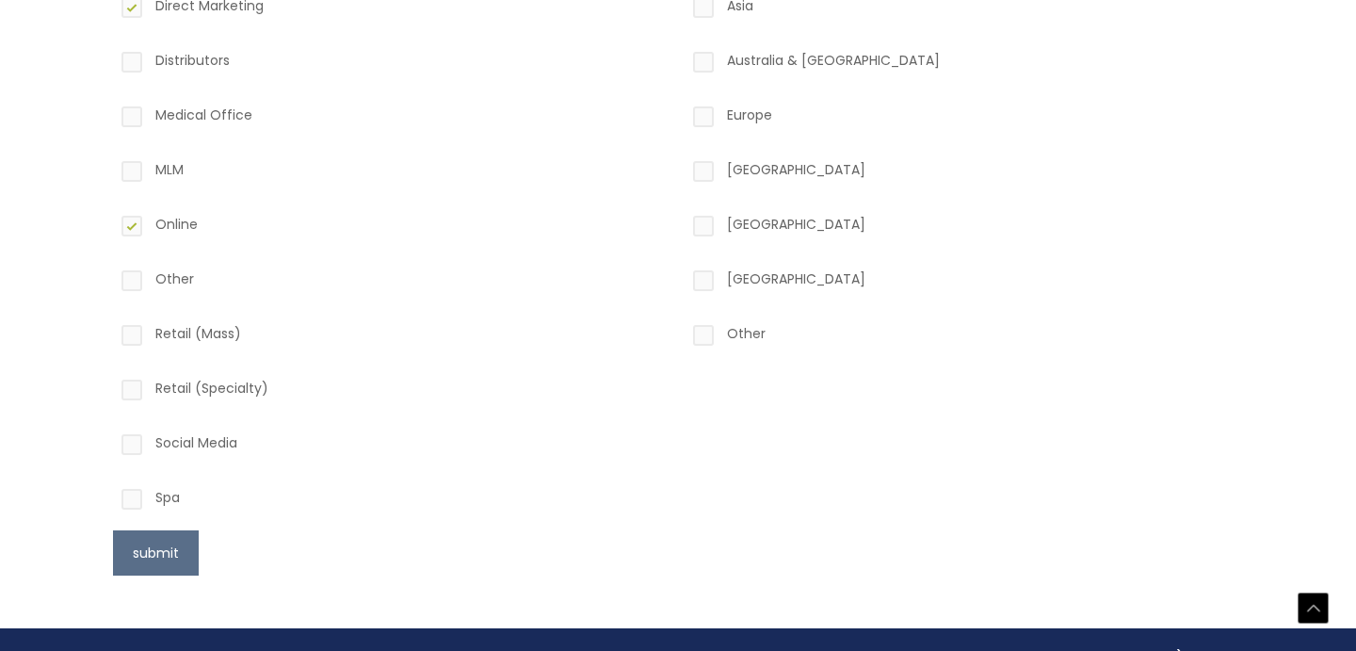
scroll to position [743, 0]
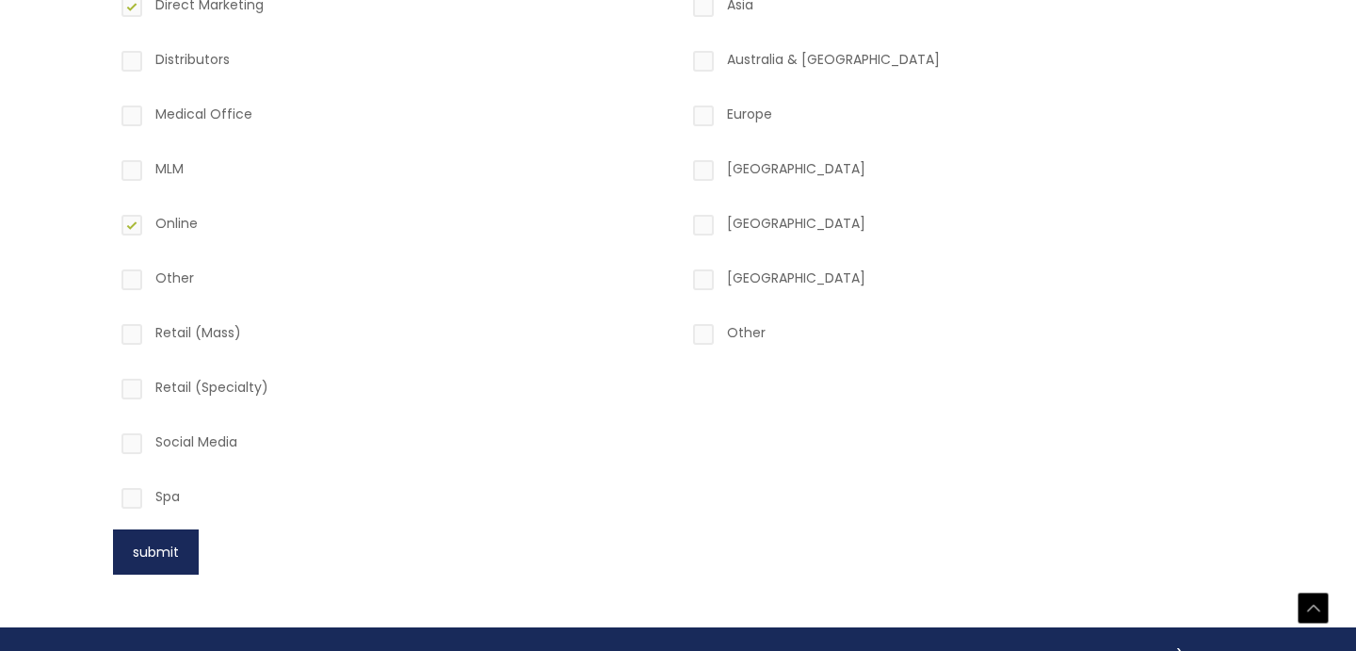
click at [181, 550] on button "submit" at bounding box center [156, 551] width 86 height 45
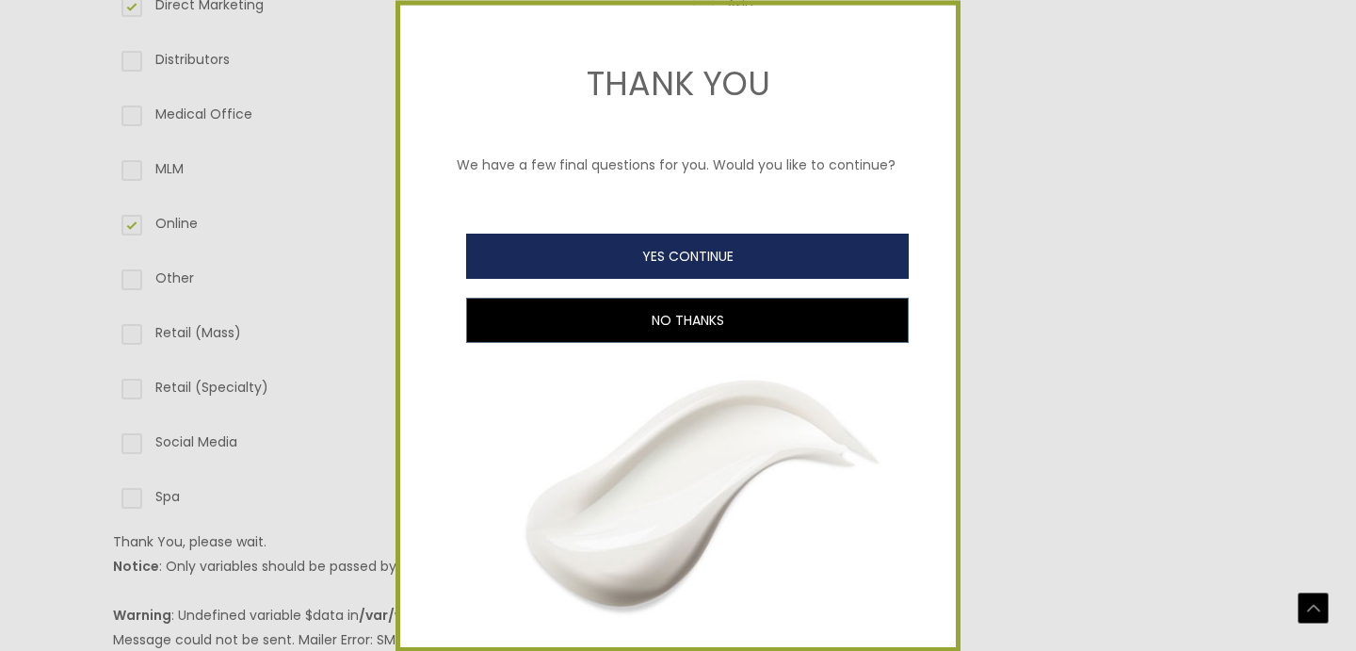
click at [649, 257] on button "YES CONTINUE" at bounding box center [687, 255] width 442 height 45
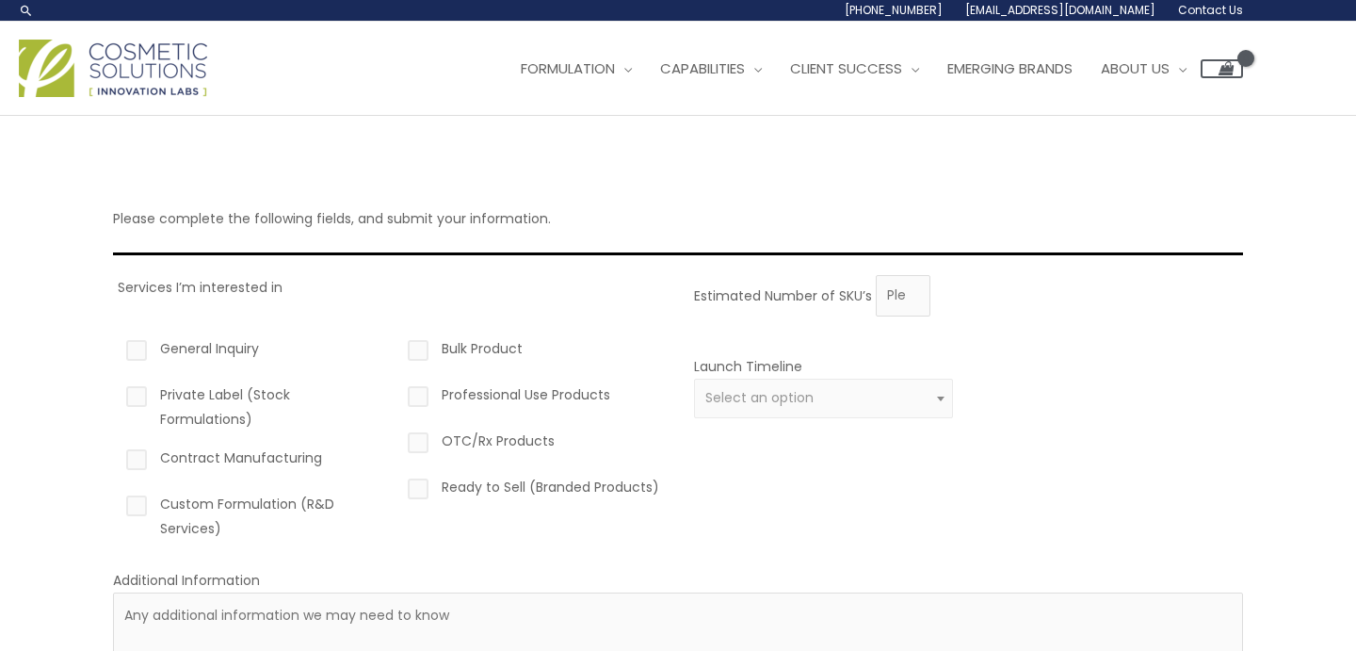
click at [144, 517] on label "Custom Formulation (R&D Services)" at bounding box center [251, 515] width 259 height 49
click at [116, 504] on input "Custom Formulation (R&D Services)" at bounding box center [110, 497] width 12 height 12
checkbox input "true"
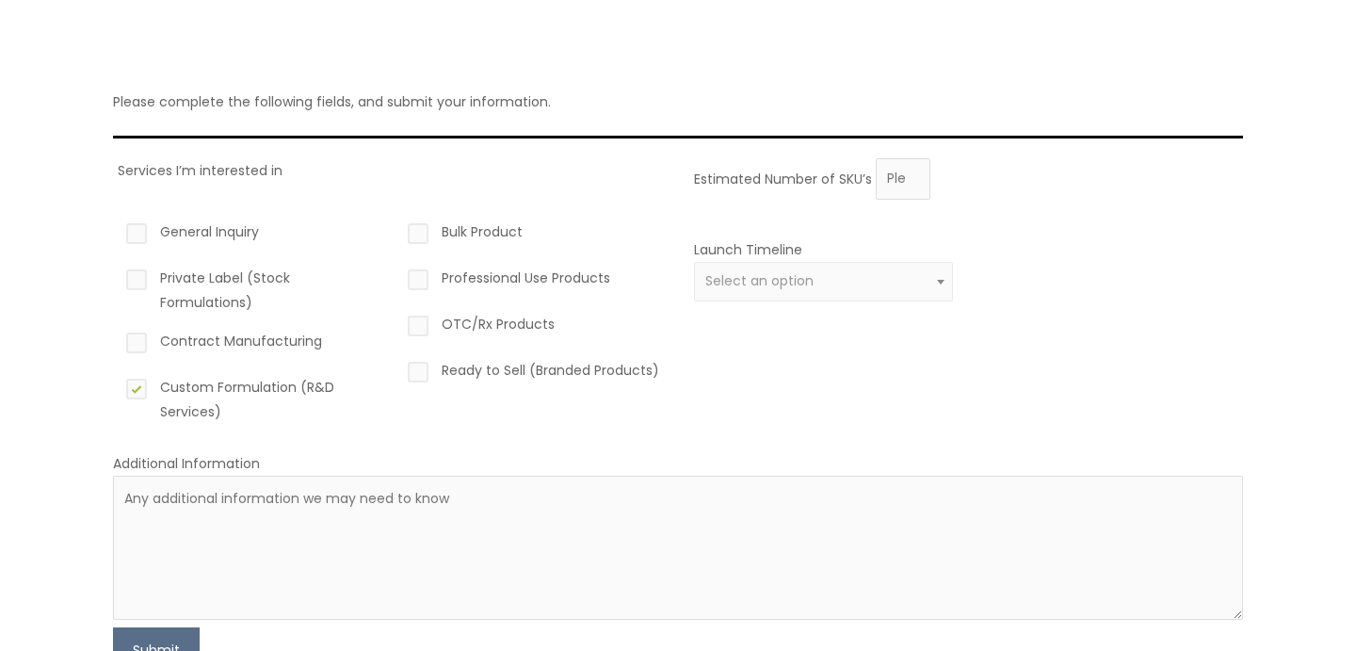
scroll to position [119, 0]
click at [955, 277] on div "Launch Timeline 0 – 3 months 4 – 12 months Greater than 1 year Select an option" at bounding box center [963, 278] width 549 height 87
click at [941, 281] on span at bounding box center [940, 279] width 23 height 24
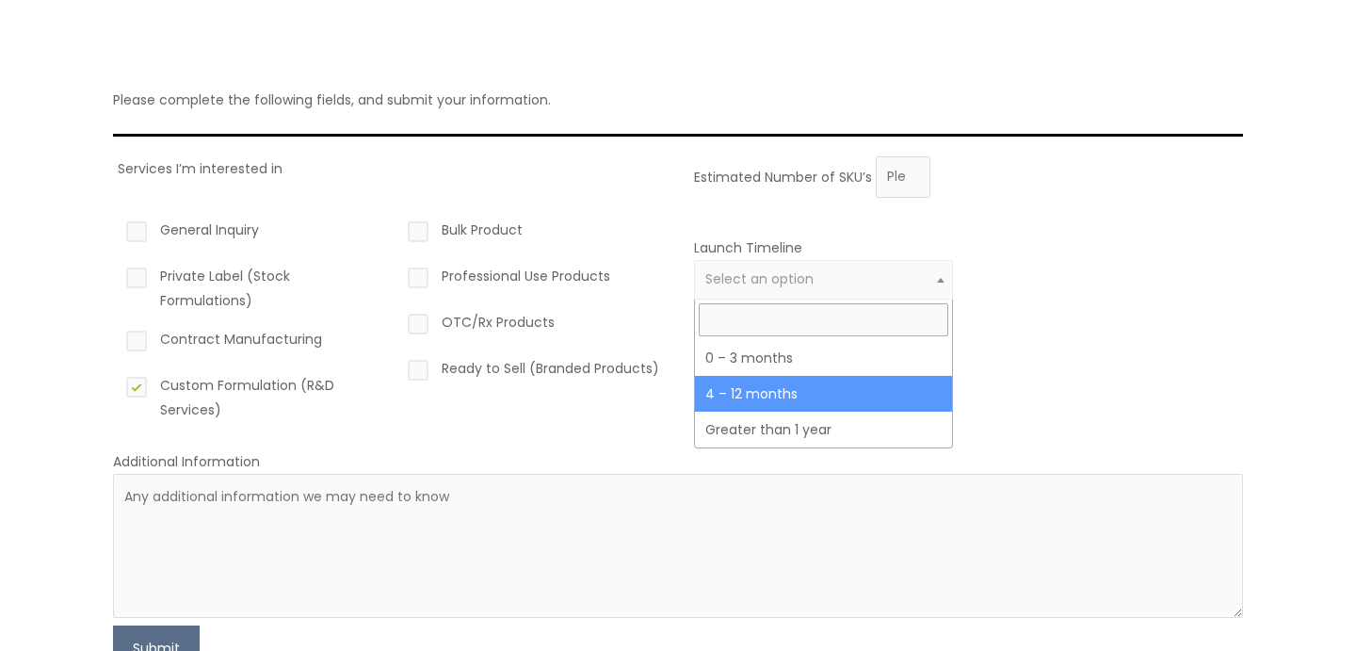
select select "3"
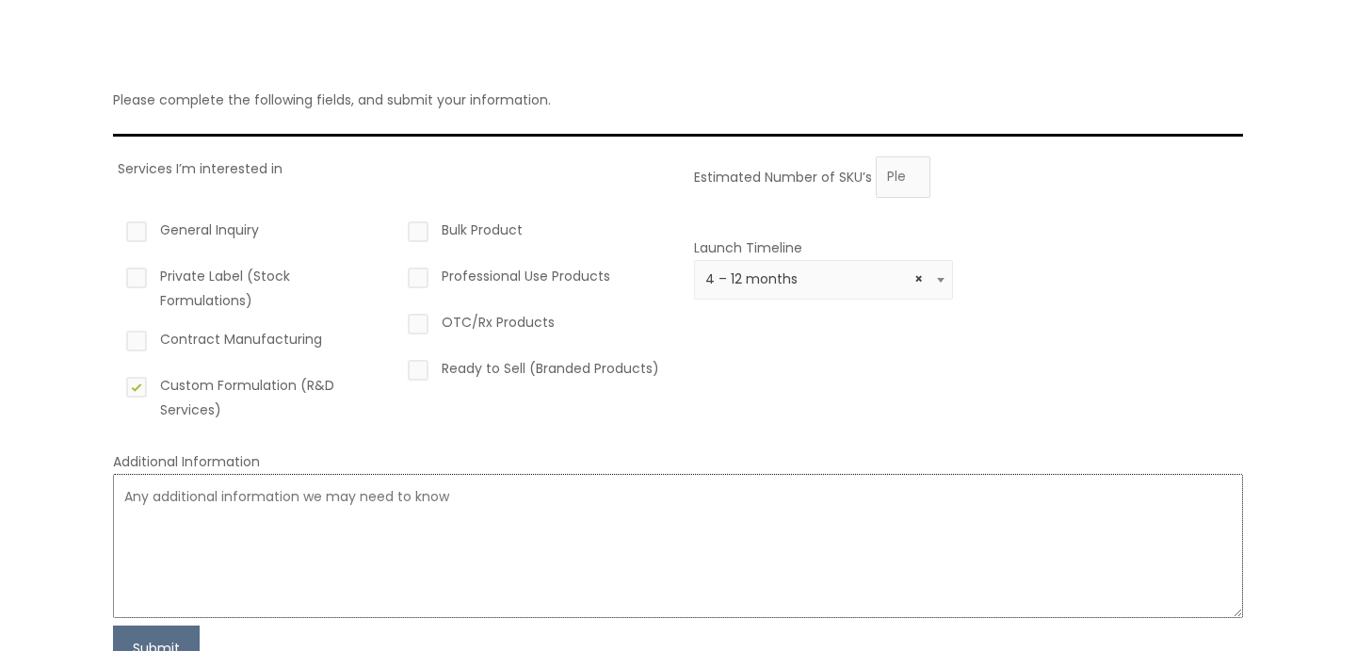
click at [541, 553] on textarea at bounding box center [678, 546] width 1130 height 144
paste textarea "Lorem, ip’do sitametc adip elitsed doei tem inc utlaboreetd ma’a enim ad min ve…"
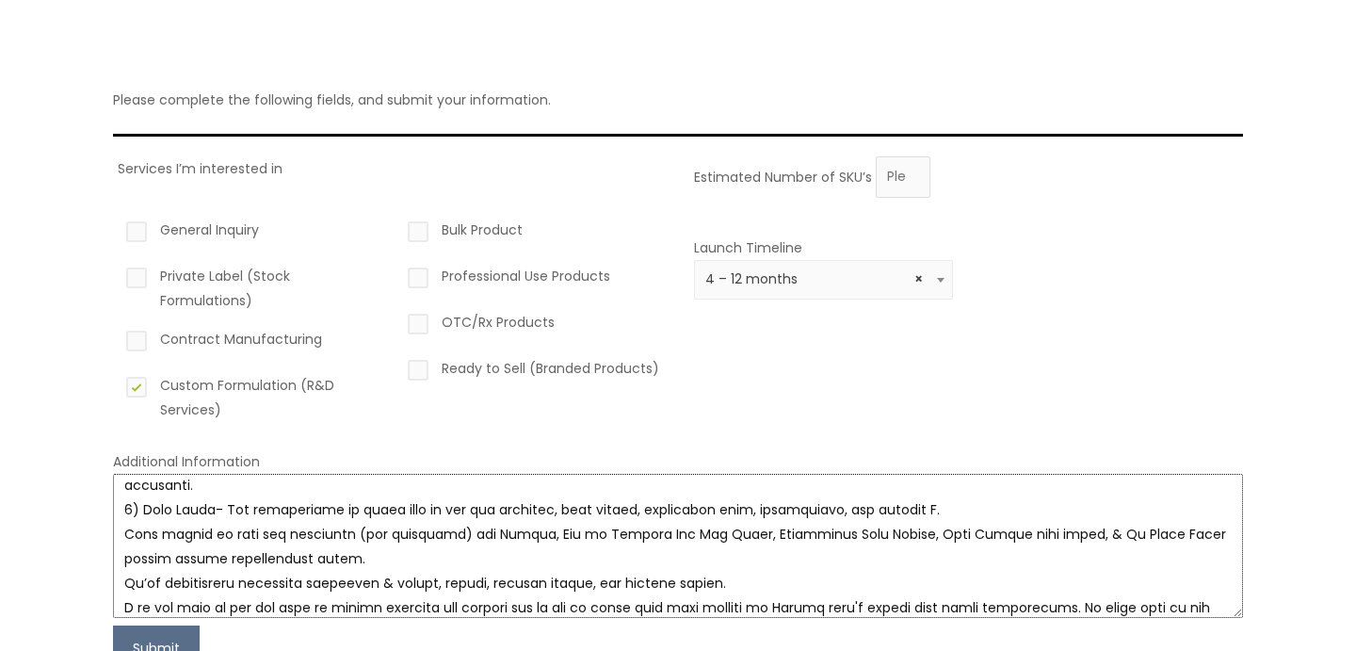
scroll to position [0, 0]
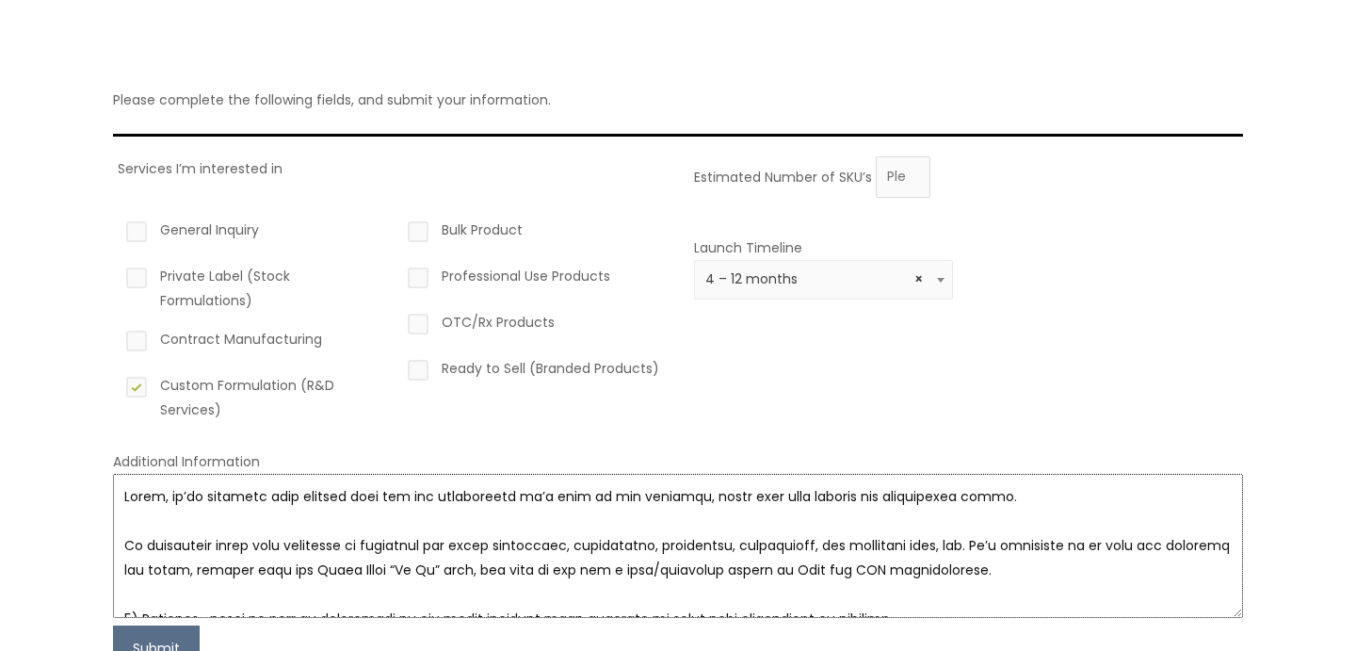
drag, startPoint x: 208, startPoint y: 497, endPoint x: 98, endPoint y: 494, distance: 110.2
click at [98, 494] on div "Please complete the following fields, and submit your information. Services I’m…" at bounding box center [677, 359] width 1167 height 725
drag, startPoint x: 580, startPoint y: 496, endPoint x: 607, endPoint y: 503, distance: 28.1
click at [580, 496] on textarea at bounding box center [678, 546] width 1130 height 144
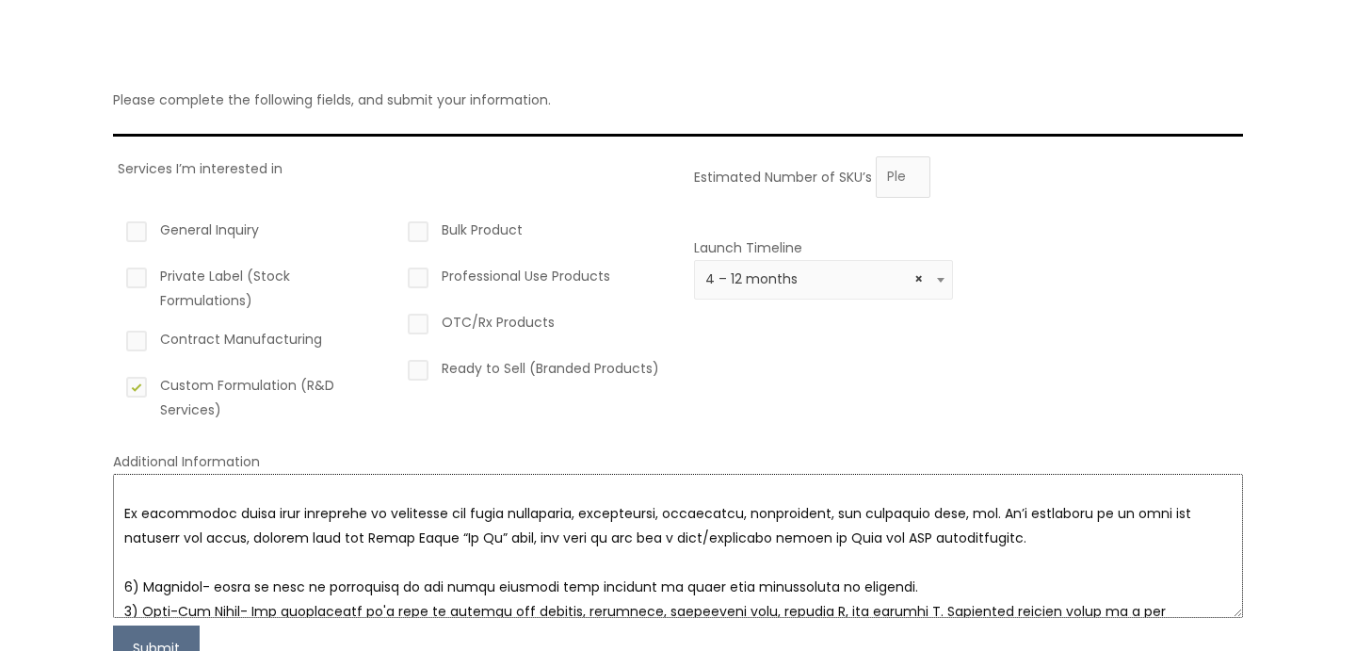
scroll to position [30, 0]
click at [225, 513] on textarea at bounding box center [678, 546] width 1130 height 144
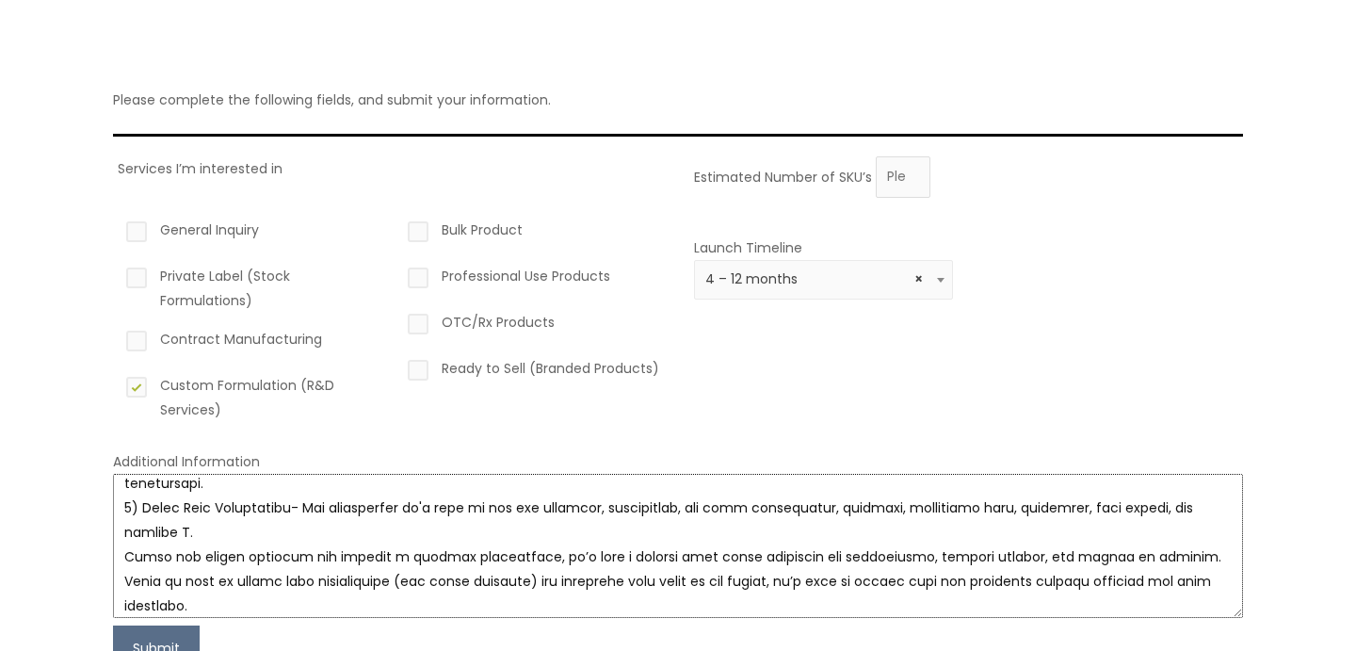
scroll to position [193, 0]
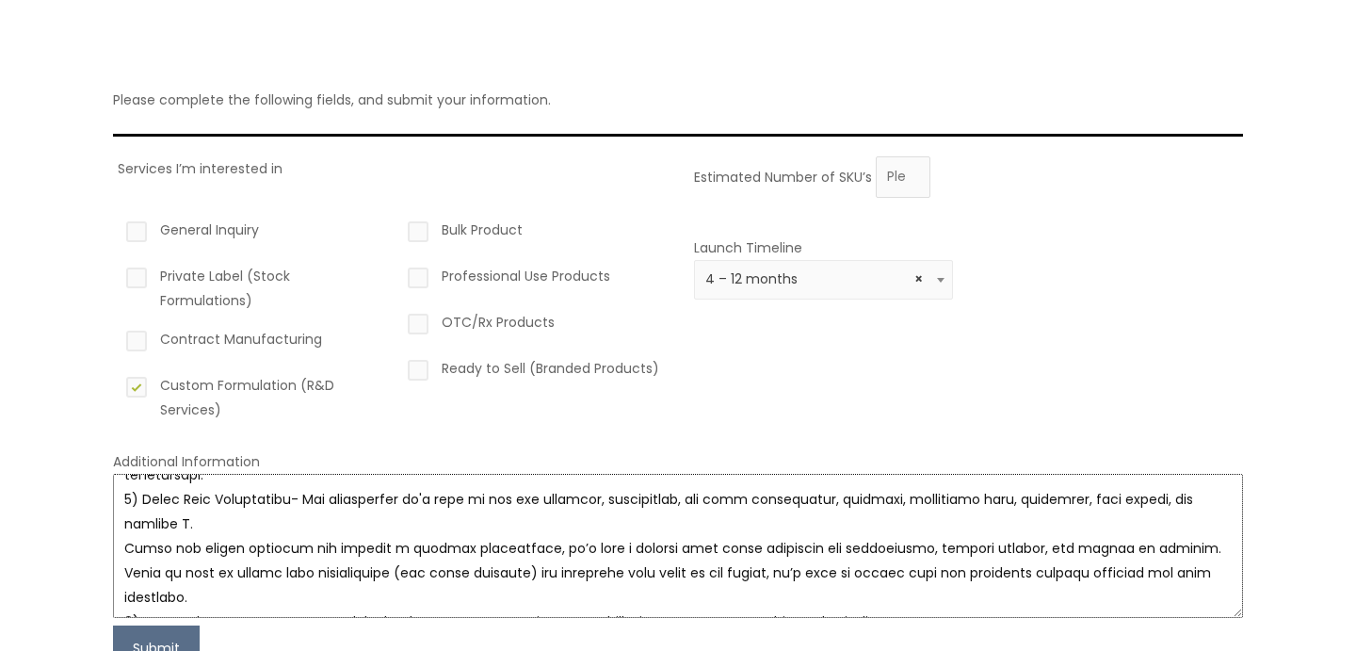
click at [1213, 546] on textarea at bounding box center [678, 546] width 1130 height 144
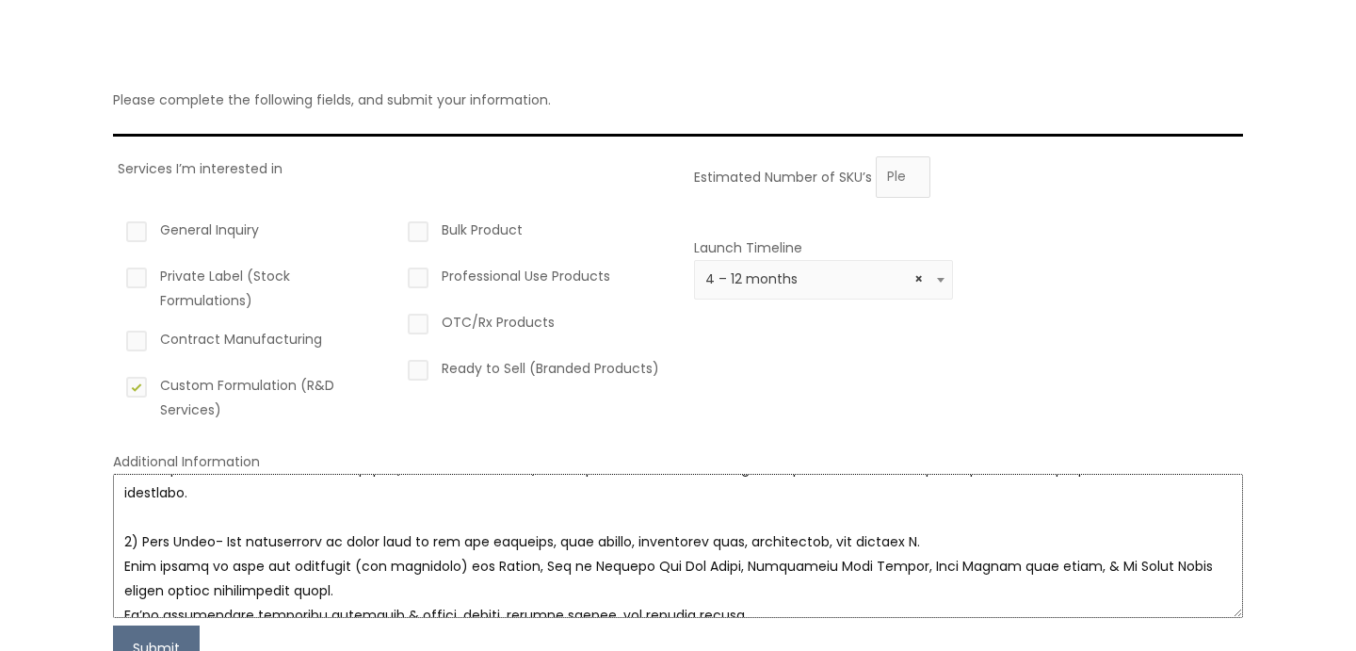
scroll to position [318, 0]
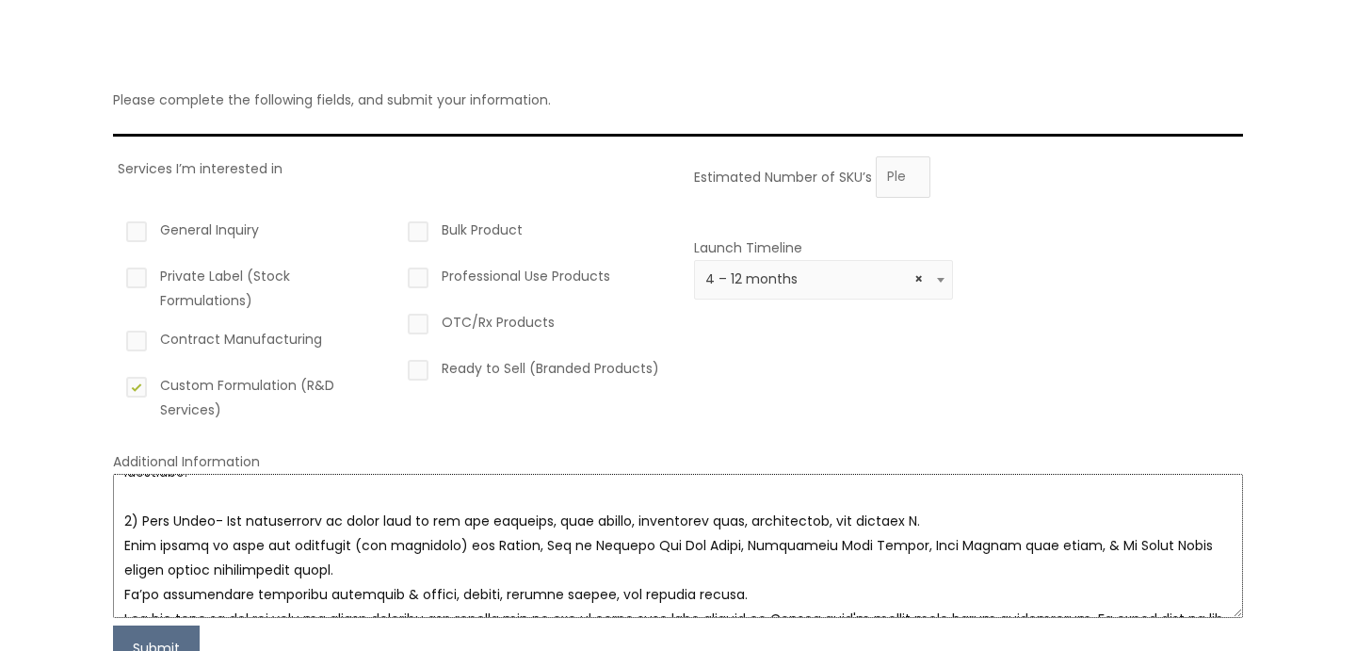
click at [800, 543] on textarea at bounding box center [678, 546] width 1130 height 144
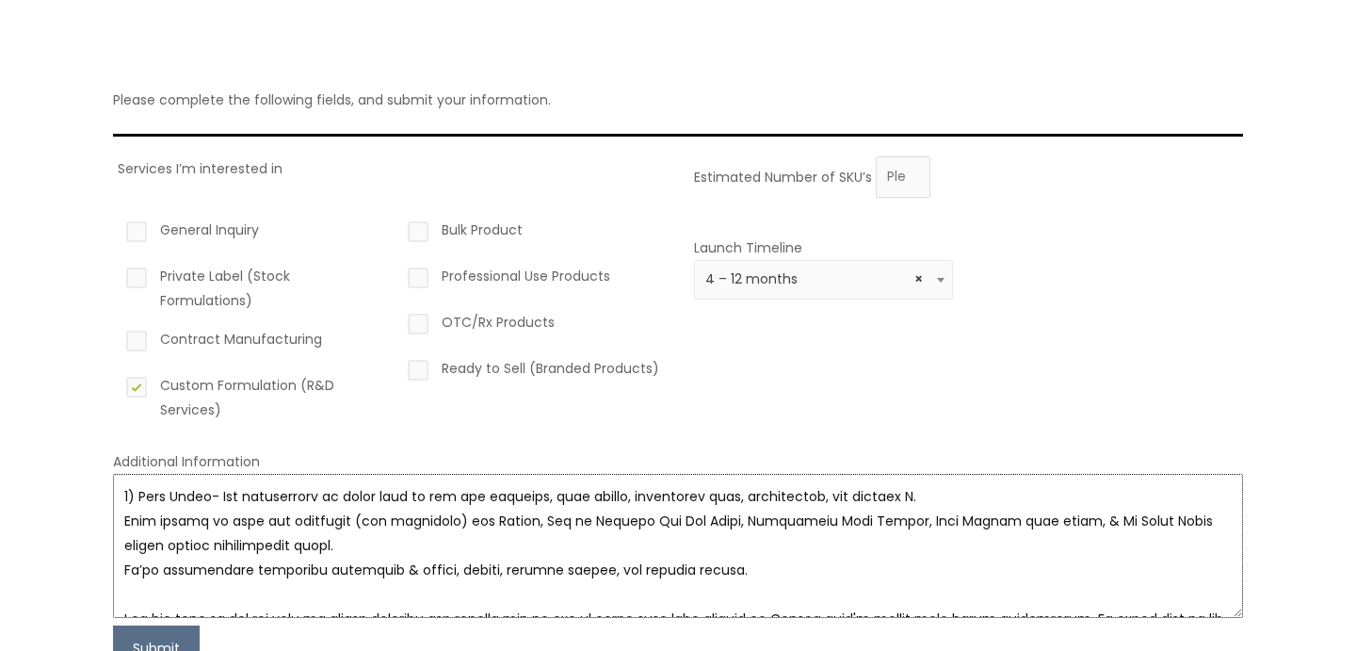
drag, startPoint x: 823, startPoint y: 569, endPoint x: 772, endPoint y: 566, distance: 50.9
click at [772, 566] on textarea at bounding box center [678, 546] width 1130 height 144
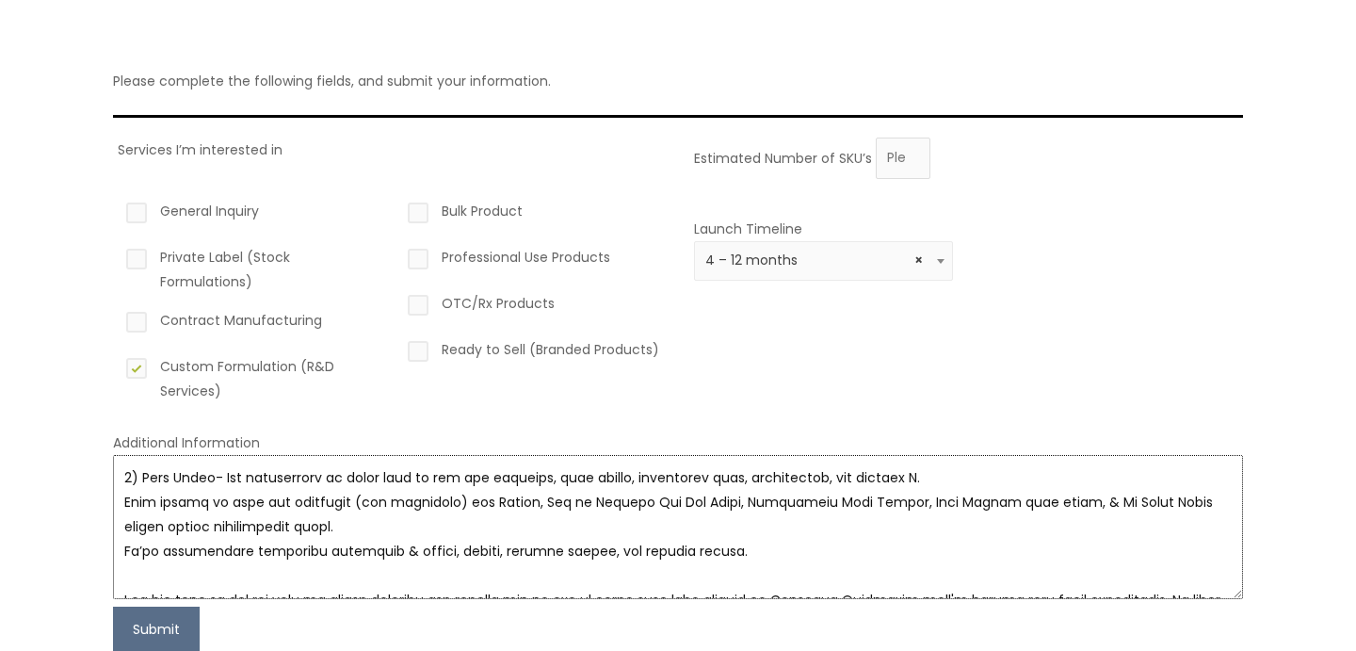
scroll to position [140, 0]
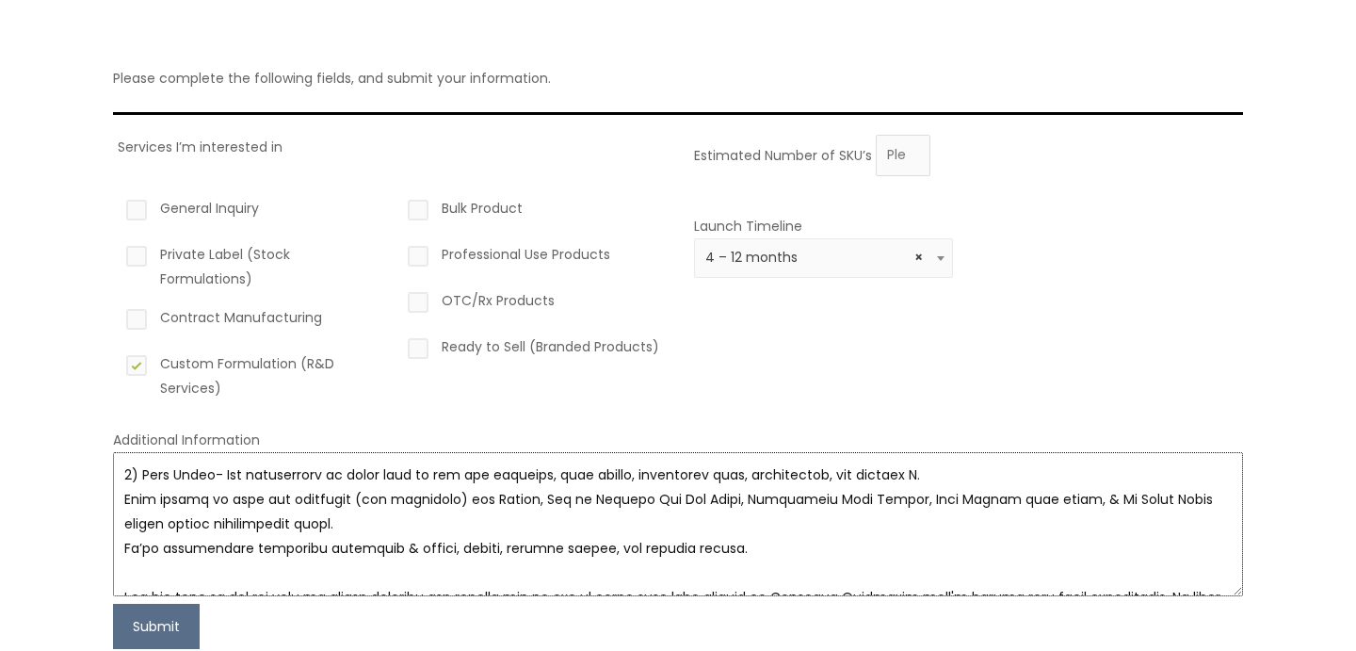
click at [955, 578] on textarea at bounding box center [678, 524] width 1130 height 144
type textarea "I have outlined each product with the key ingredients we’d like to see included…"
click at [173, 620] on button "Submit" at bounding box center [156, 625] width 87 height 45
click at [913, 148] on input "1" at bounding box center [903, 155] width 55 height 41
click at [913, 148] on input "2" at bounding box center [903, 155] width 55 height 41
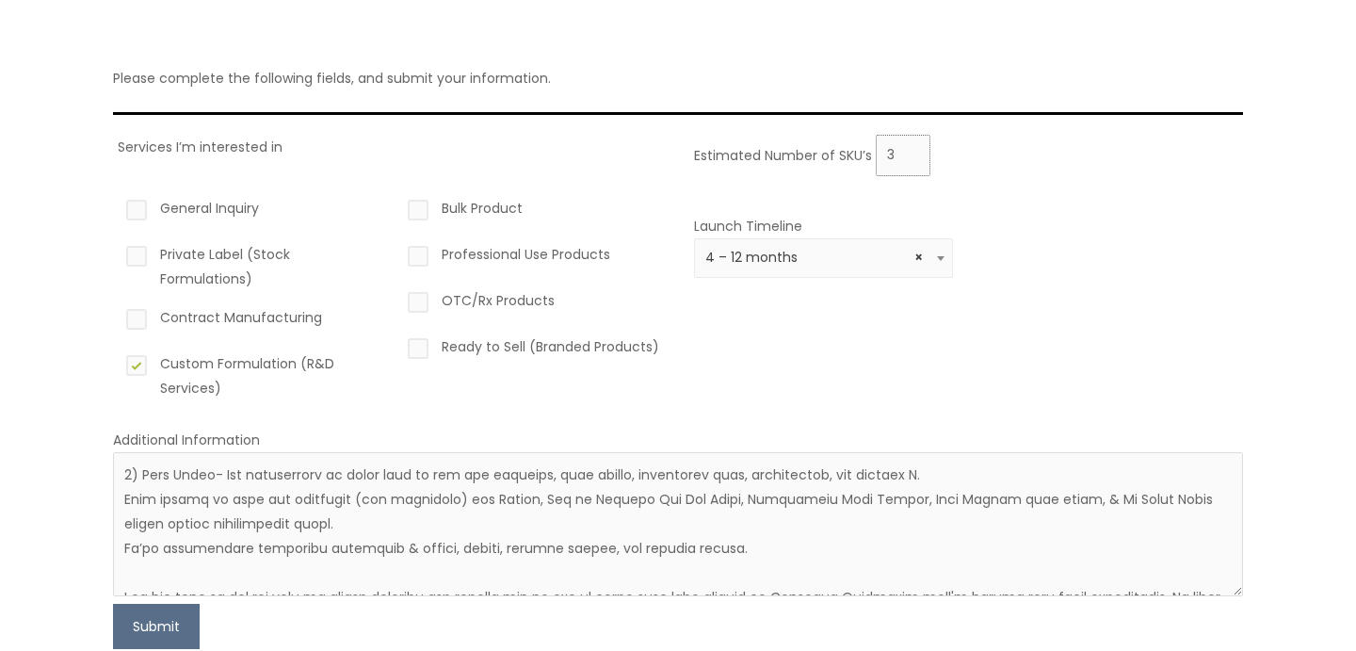
click at [913, 148] on input "3" at bounding box center [903, 155] width 55 height 41
type input "4"
click at [913, 148] on input "4" at bounding box center [903, 155] width 55 height 41
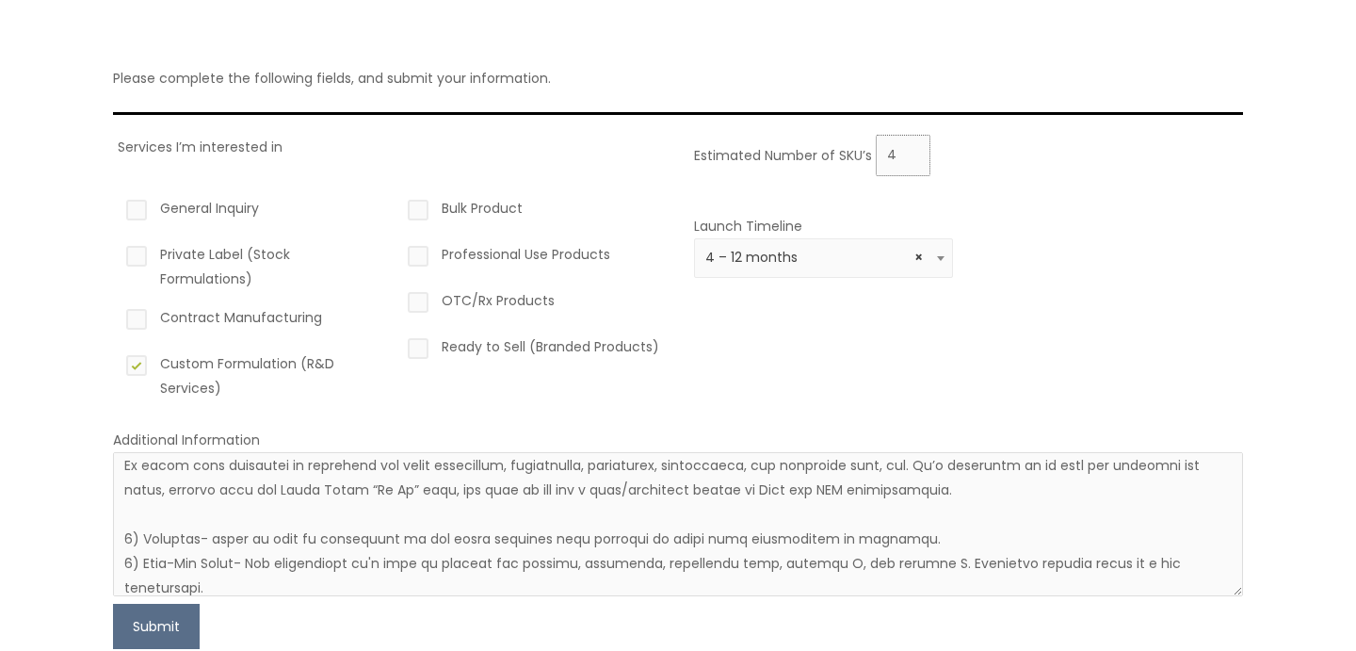
scroll to position [59, 0]
click at [156, 623] on button "Submit" at bounding box center [156, 625] width 87 height 45
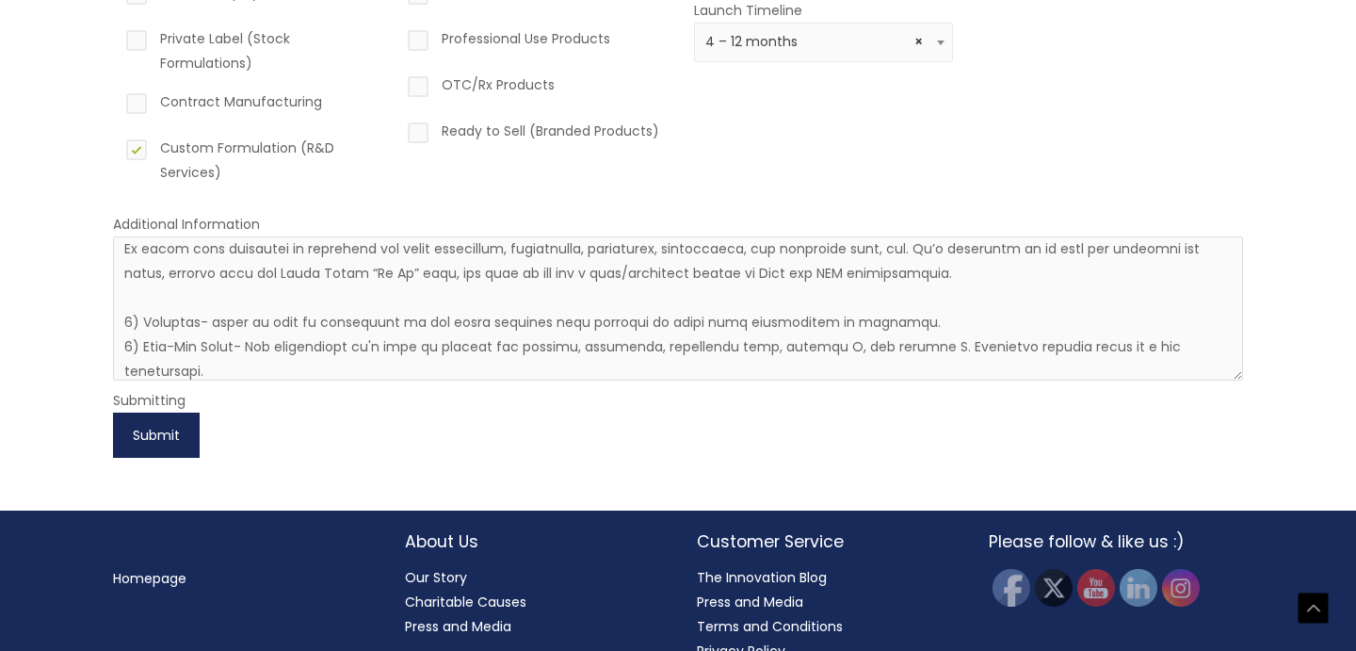
scroll to position [357, 0]
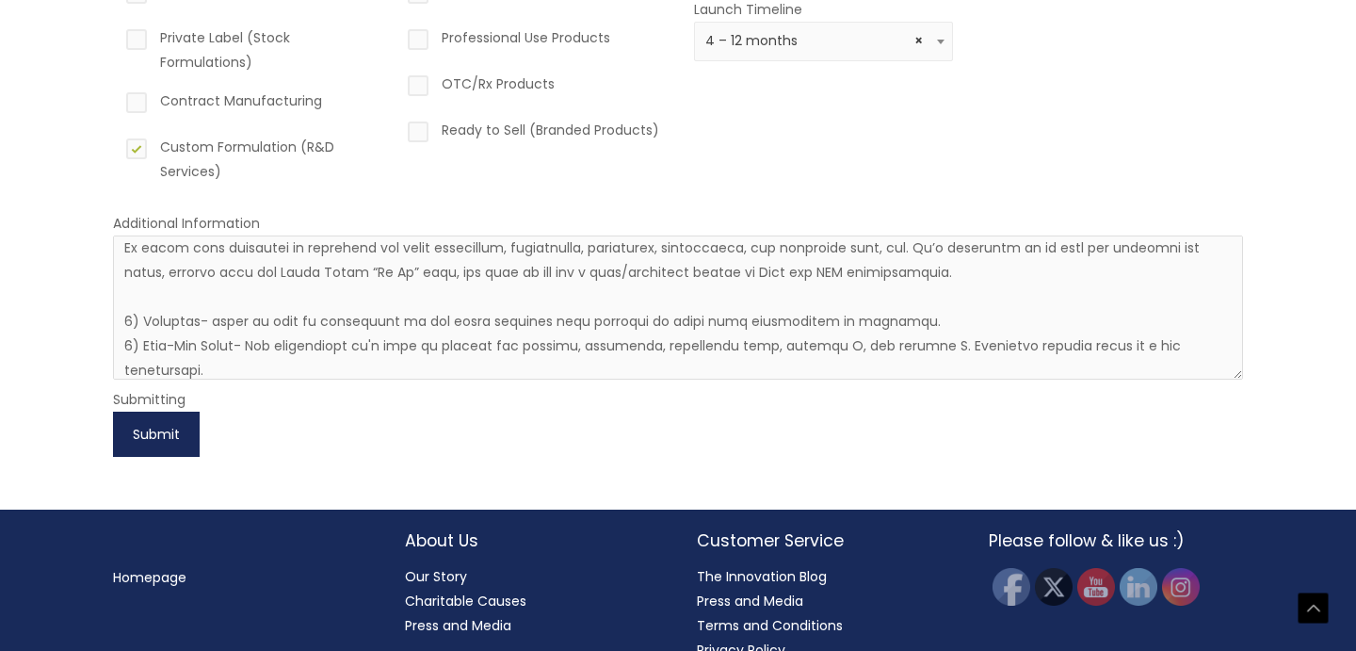
click at [165, 433] on button "Submit" at bounding box center [156, 433] width 87 height 45
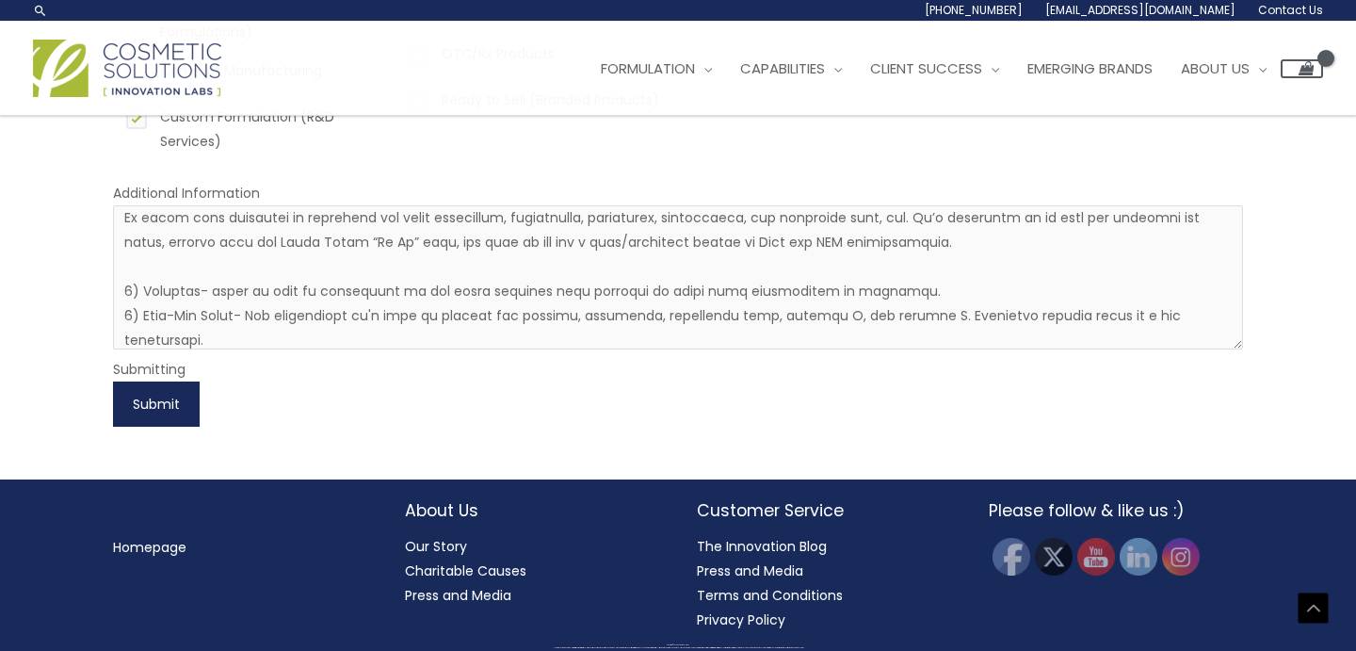
scroll to position [0, 0]
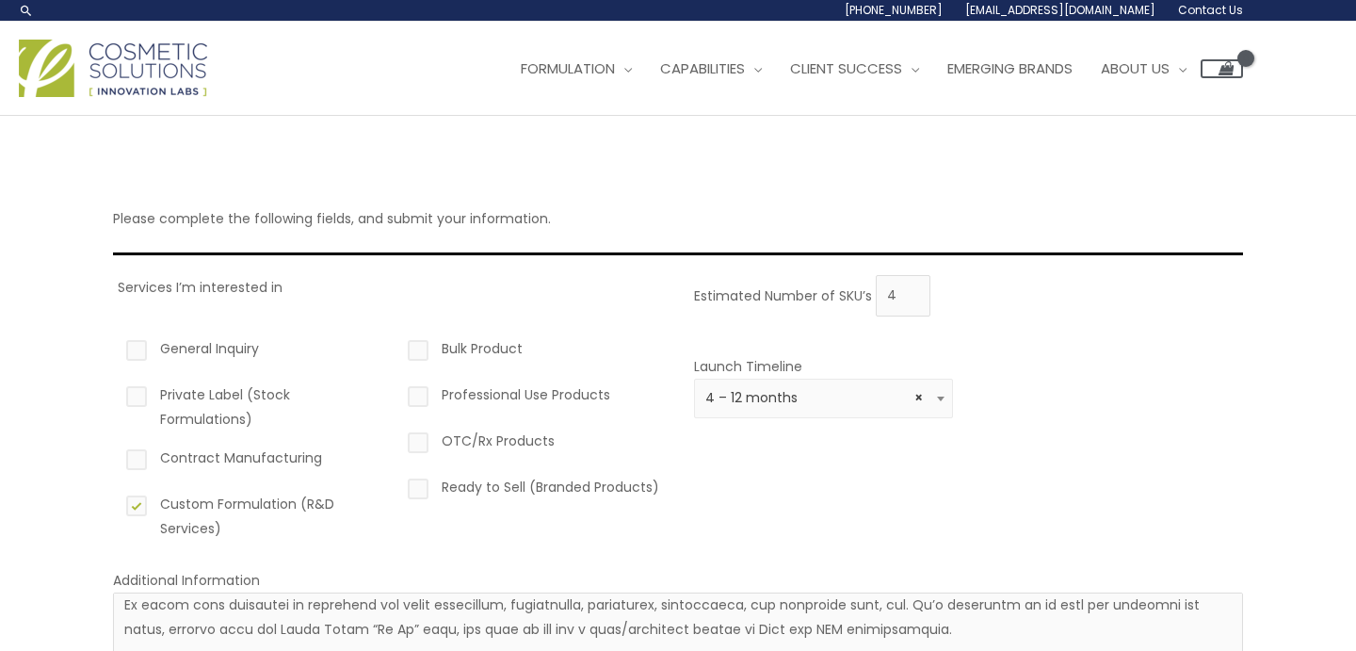
click at [140, 454] on label "Contract Manufacturing" at bounding box center [251, 461] width 259 height 32
click at [116, 454] on input "Contract Manufacturing" at bounding box center [110, 451] width 12 height 12
checkbox input "true"
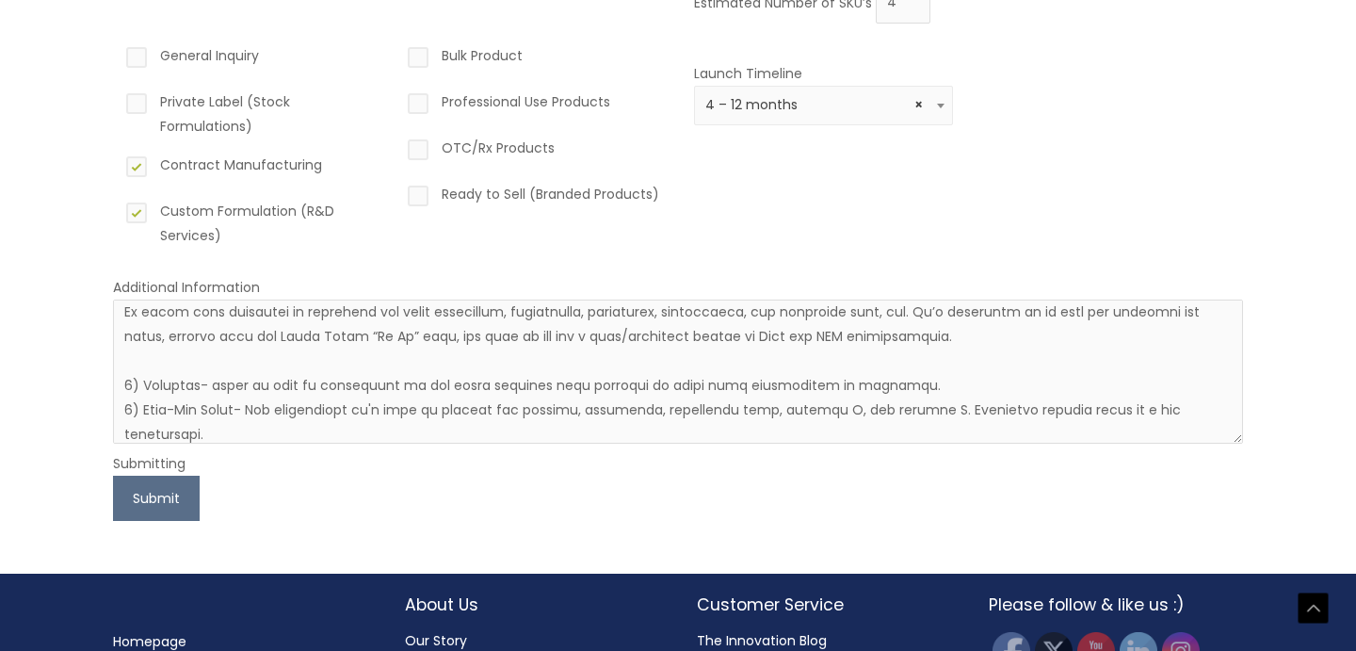
scroll to position [298, 0]
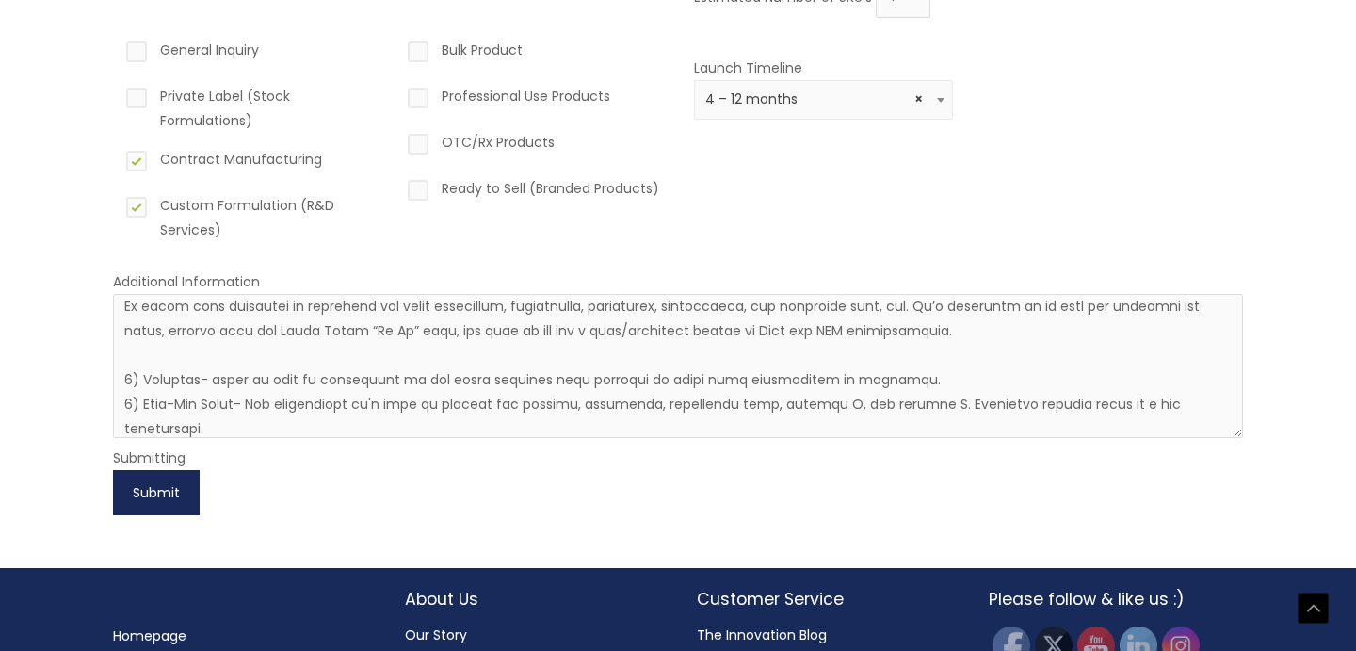
click at [161, 490] on button "Submit" at bounding box center [156, 492] width 87 height 45
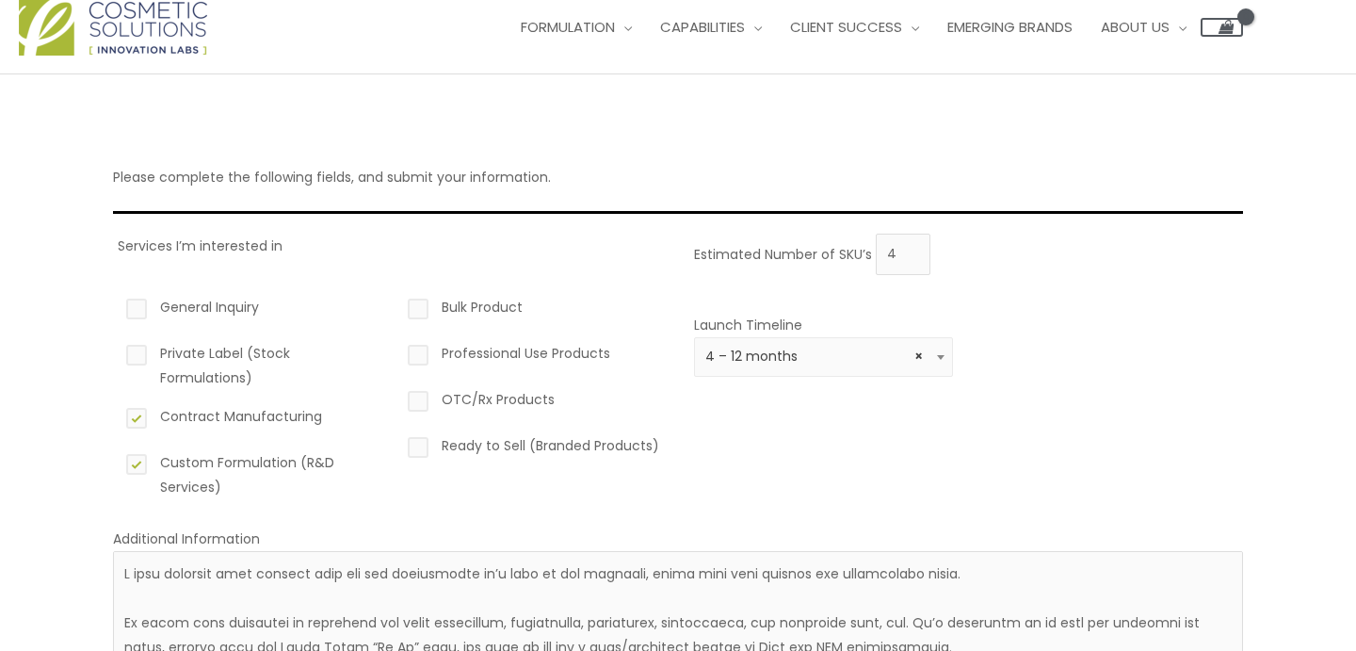
scroll to position [53, 0]
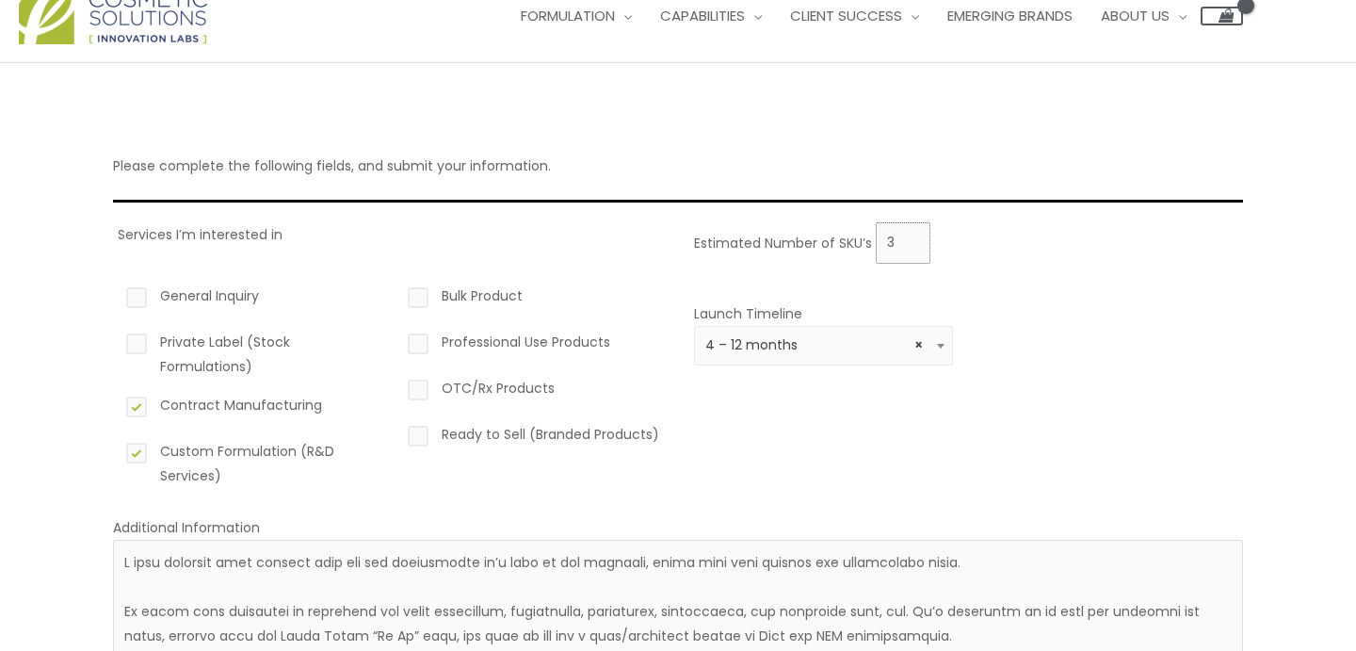
click at [909, 250] on input "3" at bounding box center [903, 242] width 55 height 41
type input "4"
click at [909, 233] on input "4" at bounding box center [903, 242] width 55 height 41
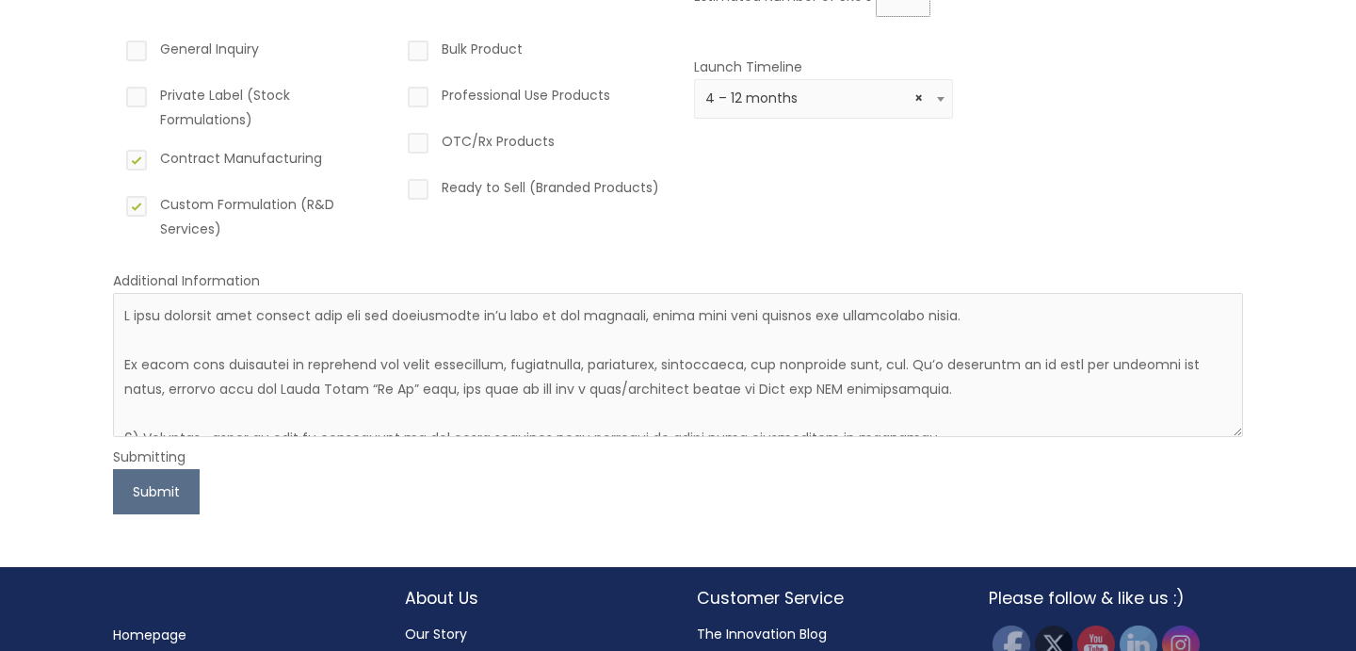
scroll to position [313, 0]
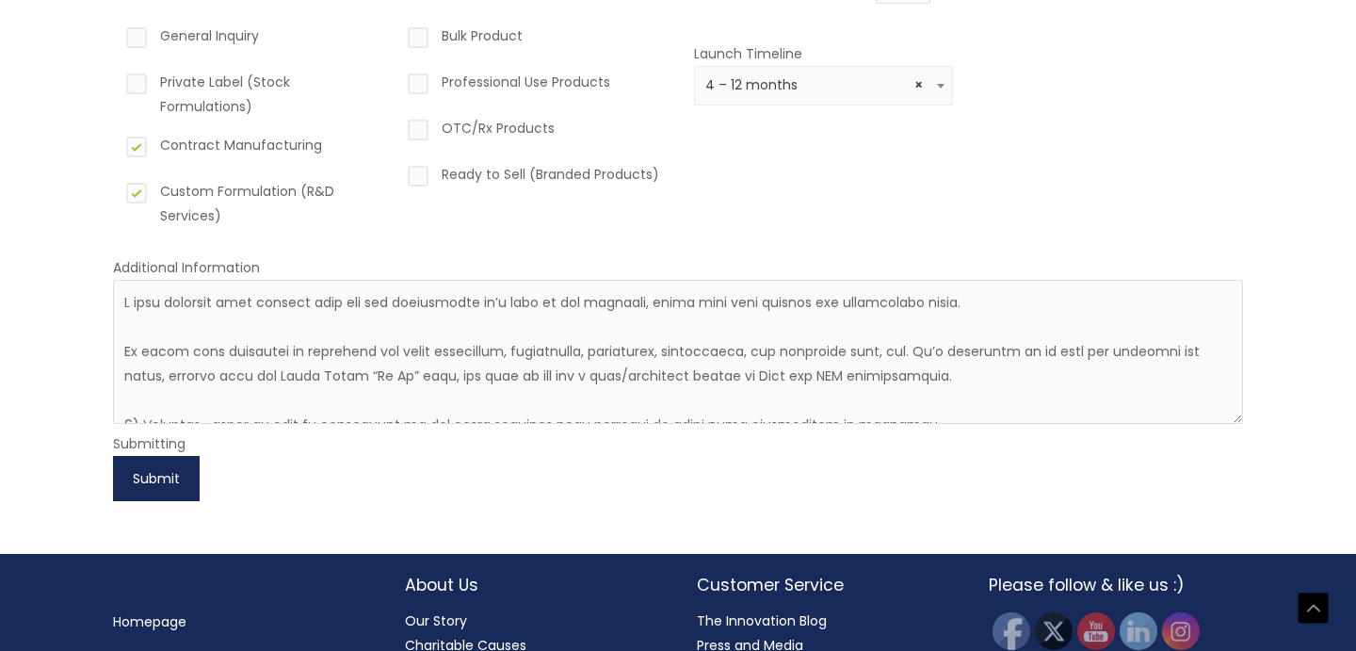
click at [165, 480] on button "Submit" at bounding box center [156, 478] width 87 height 45
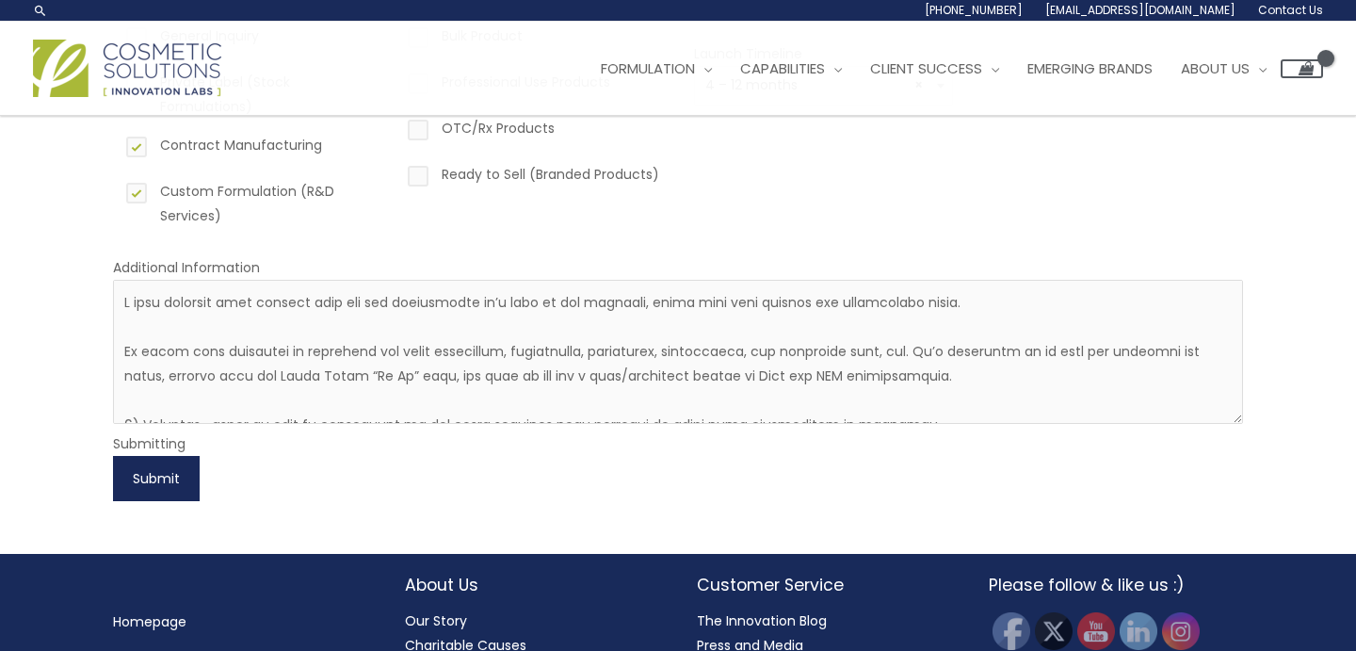
scroll to position [0, 0]
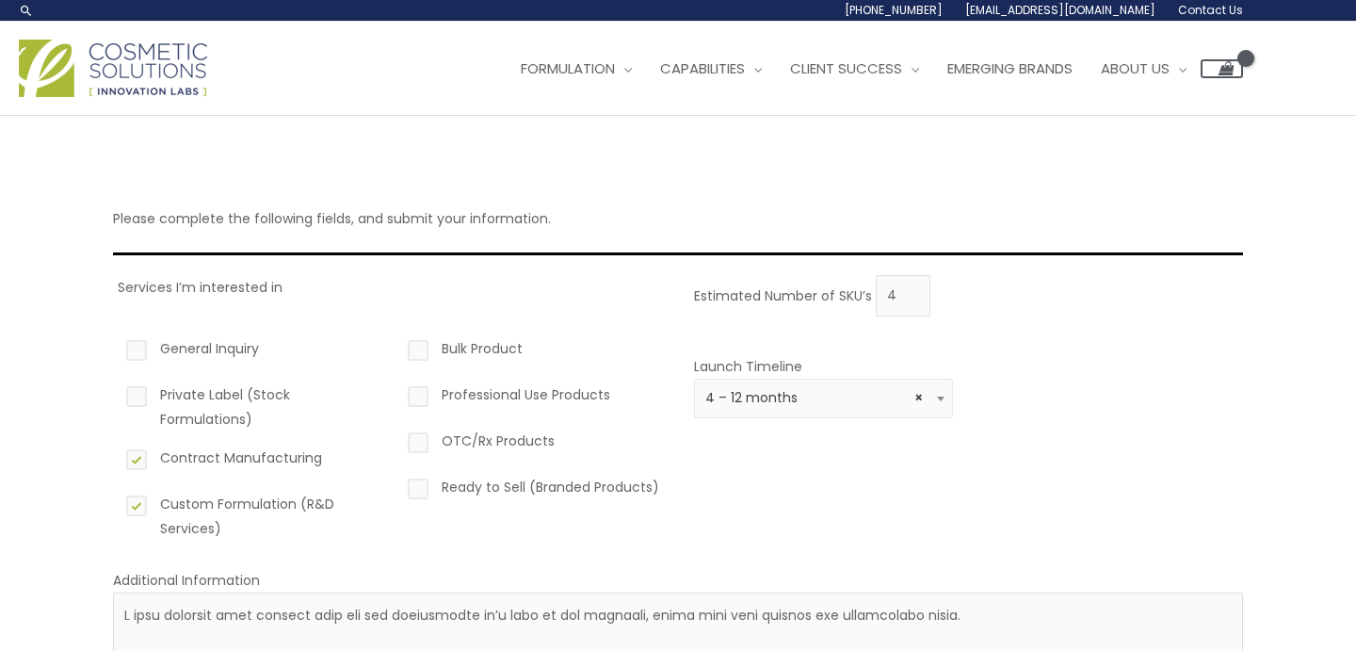
click at [1214, 8] on span "Contact Us" at bounding box center [1210, 10] width 65 height 16
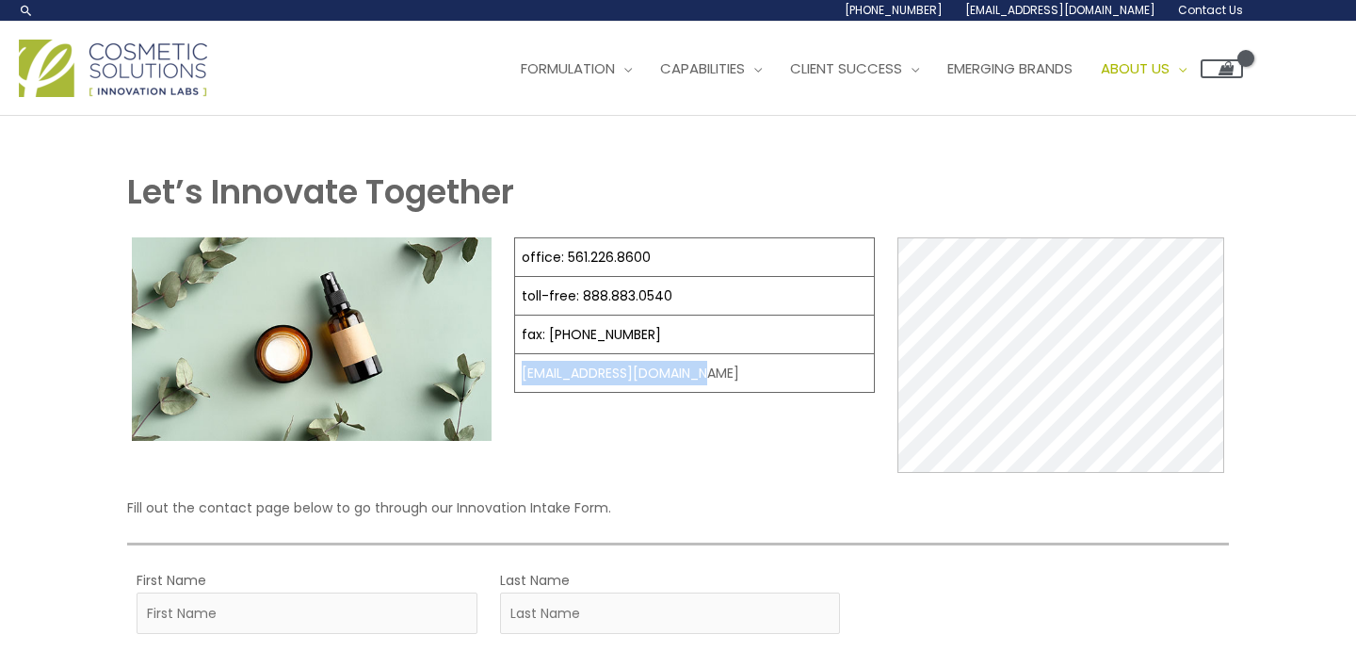
drag, startPoint x: 732, startPoint y: 371, endPoint x: 515, endPoint y: 369, distance: 216.5
click at [515, 369] on td "[EMAIL_ADDRESS][DOMAIN_NAME]" at bounding box center [695, 373] width 360 height 39
copy td "[EMAIL_ADDRESS][DOMAIN_NAME]"
